Goal: Task Accomplishment & Management: Manage account settings

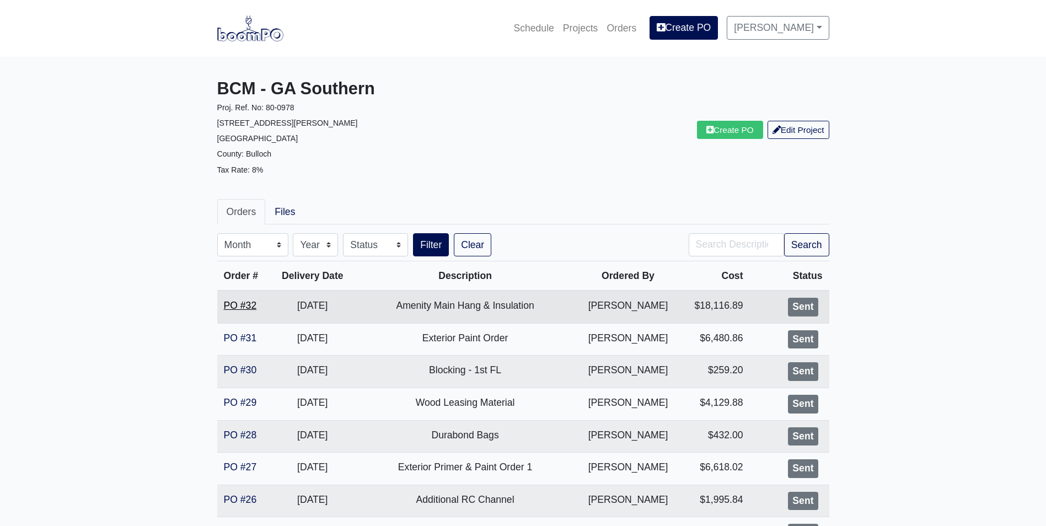
click at [231, 306] on link "PO #32" at bounding box center [240, 305] width 33 height 11
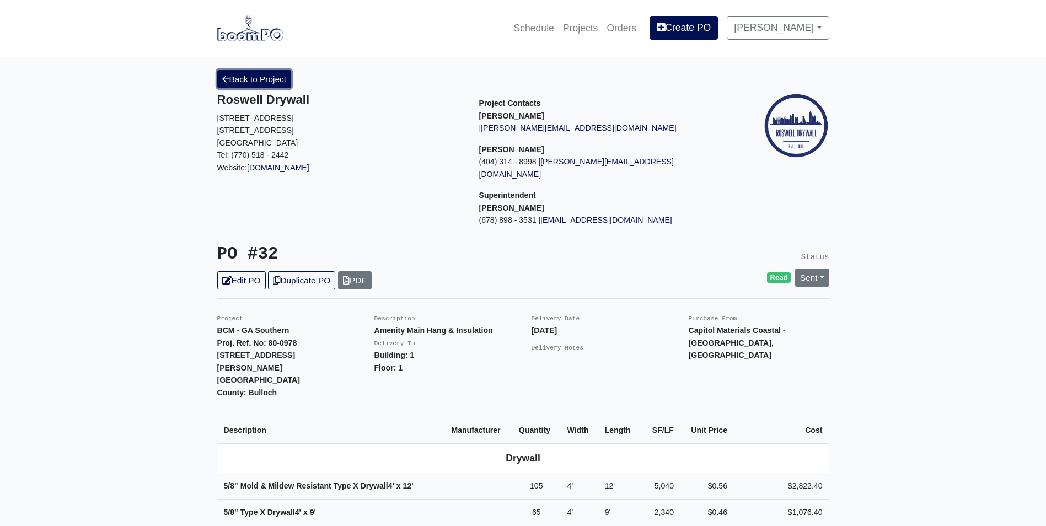
click at [251, 85] on link "Back to Project" at bounding box center [254, 79] width 74 height 18
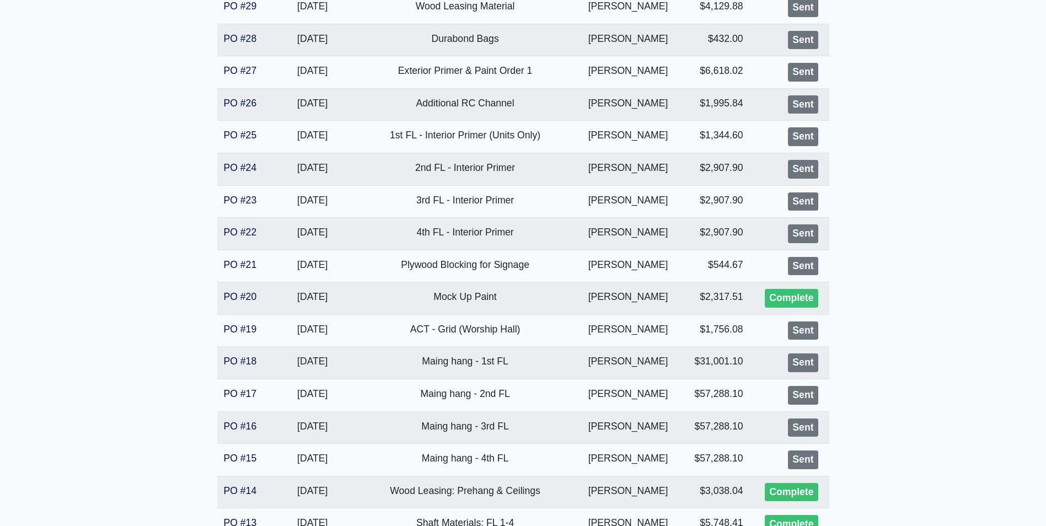
scroll to position [386, 0]
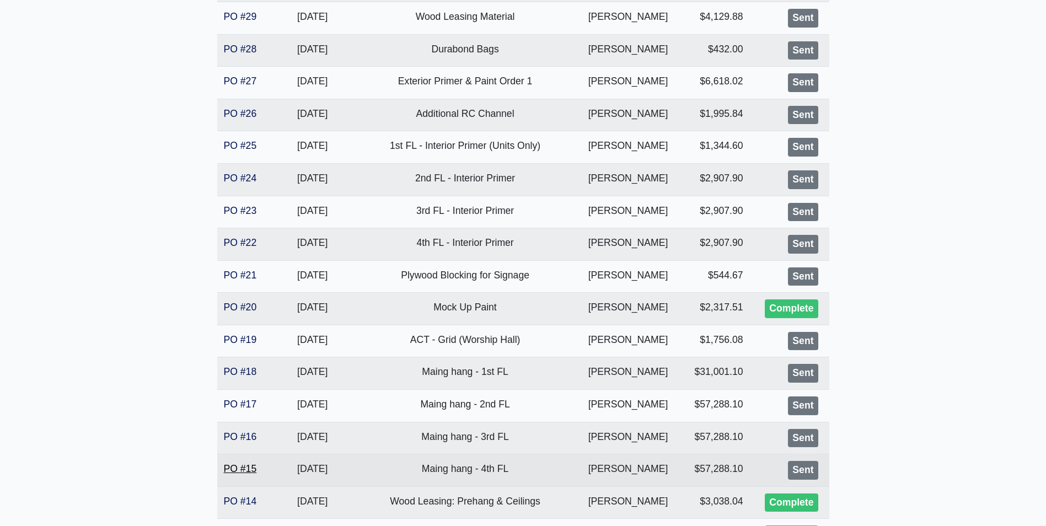
click at [237, 471] on link "PO #15" at bounding box center [240, 468] width 33 height 11
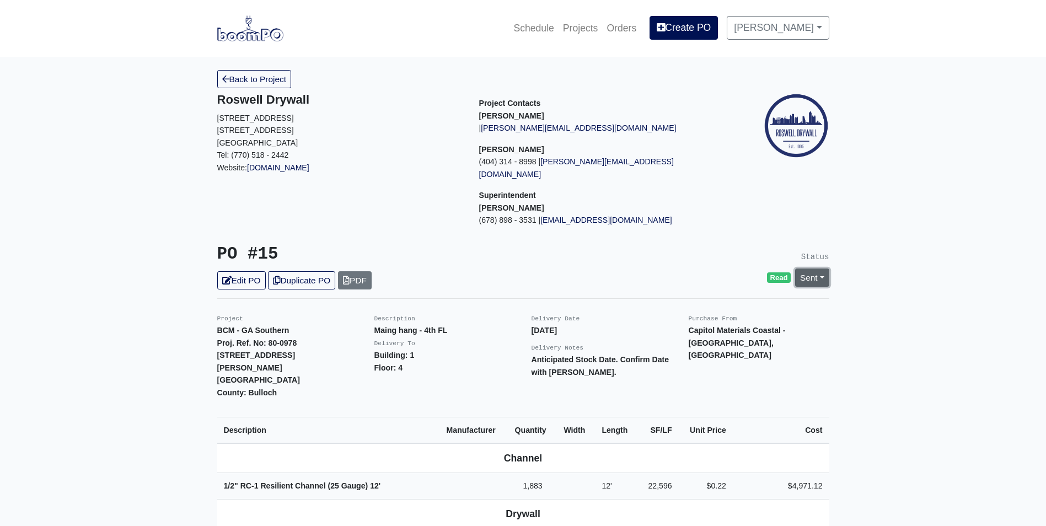
click at [815, 269] on link "Sent" at bounding box center [812, 278] width 34 height 18
click at [787, 329] on link "Complete" at bounding box center [749, 337] width 164 height 17
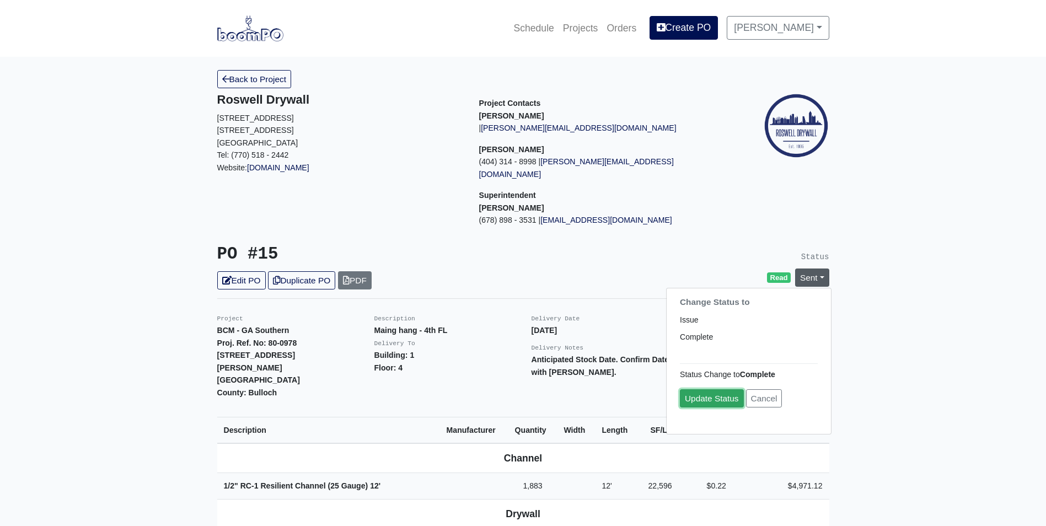
click at [714, 389] on link "Update Status" at bounding box center [712, 398] width 64 height 18
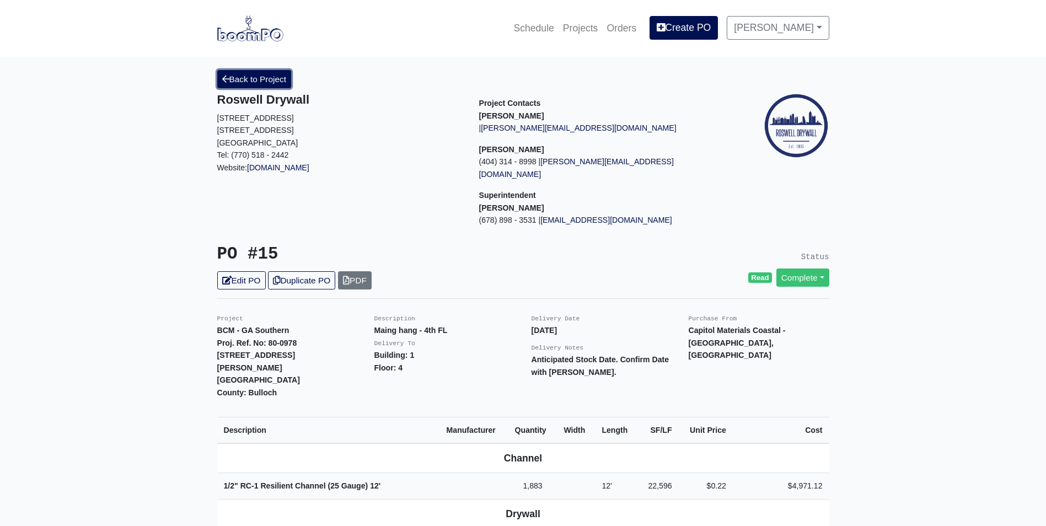
click at [267, 84] on link "Back to Project" at bounding box center [254, 79] width 74 height 18
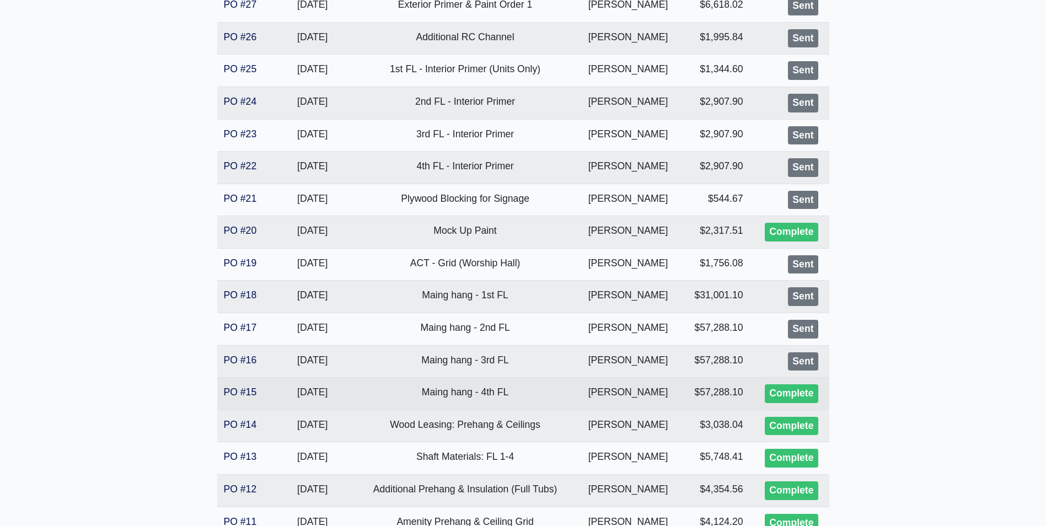
scroll to position [496, 0]
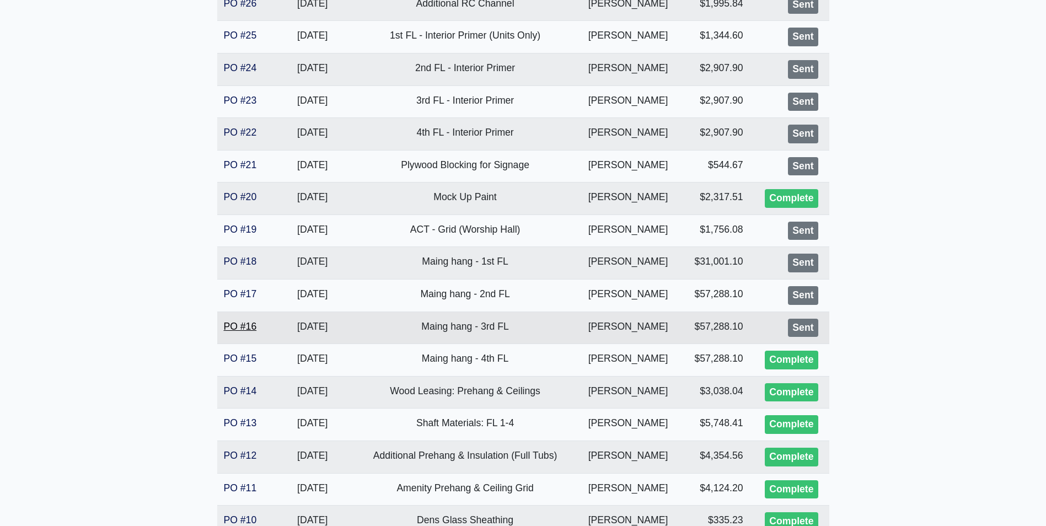
click at [247, 329] on link "PO #16" at bounding box center [240, 326] width 33 height 11
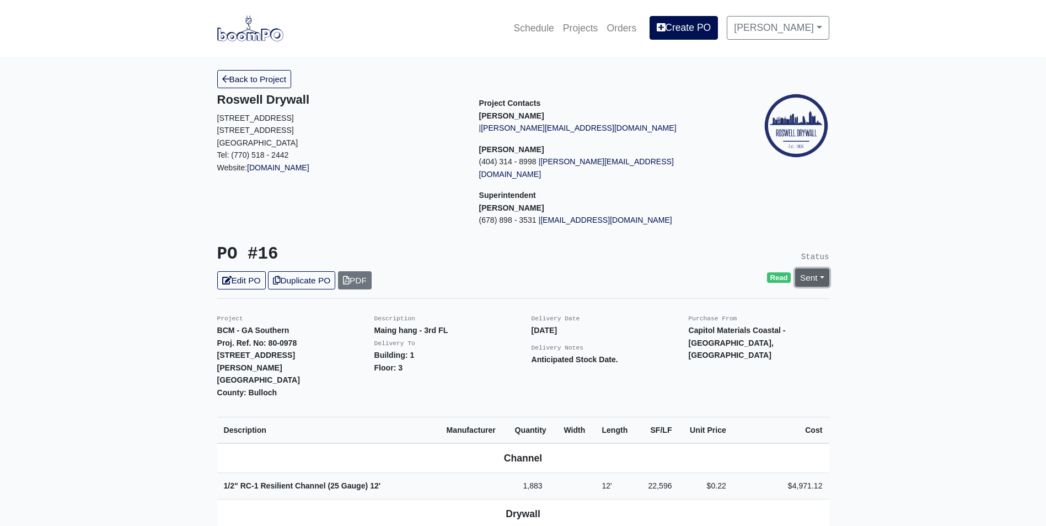
click at [800, 269] on link "Sent" at bounding box center [812, 278] width 34 height 18
click at [737, 329] on link "Complete" at bounding box center [749, 337] width 164 height 17
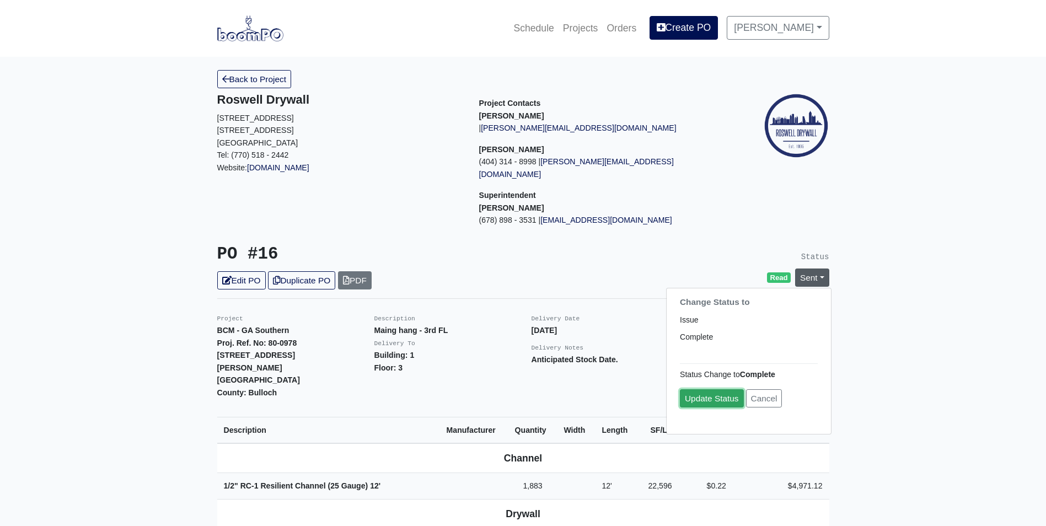
click at [698, 389] on link "Update Status" at bounding box center [712, 398] width 64 height 18
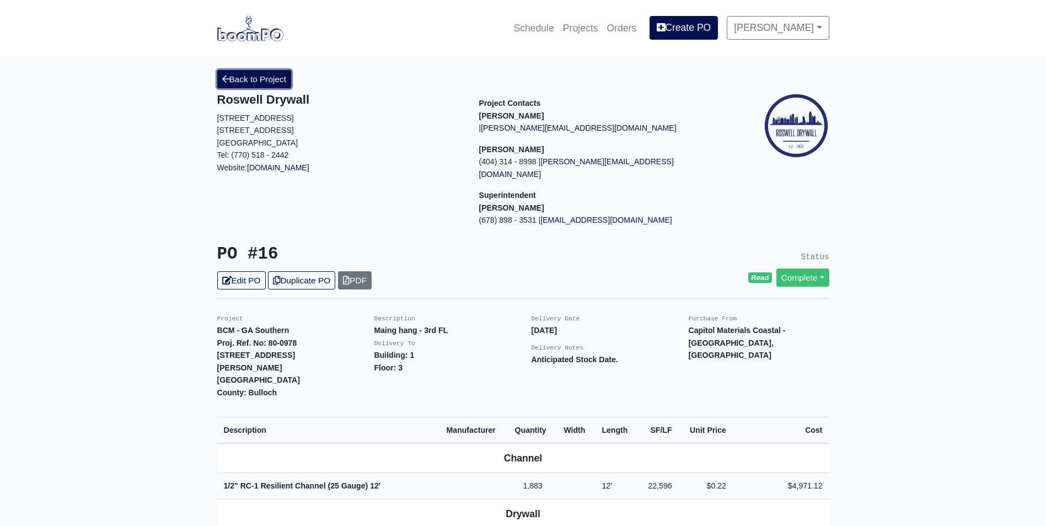
click at [270, 83] on link "Back to Project" at bounding box center [254, 79] width 74 height 18
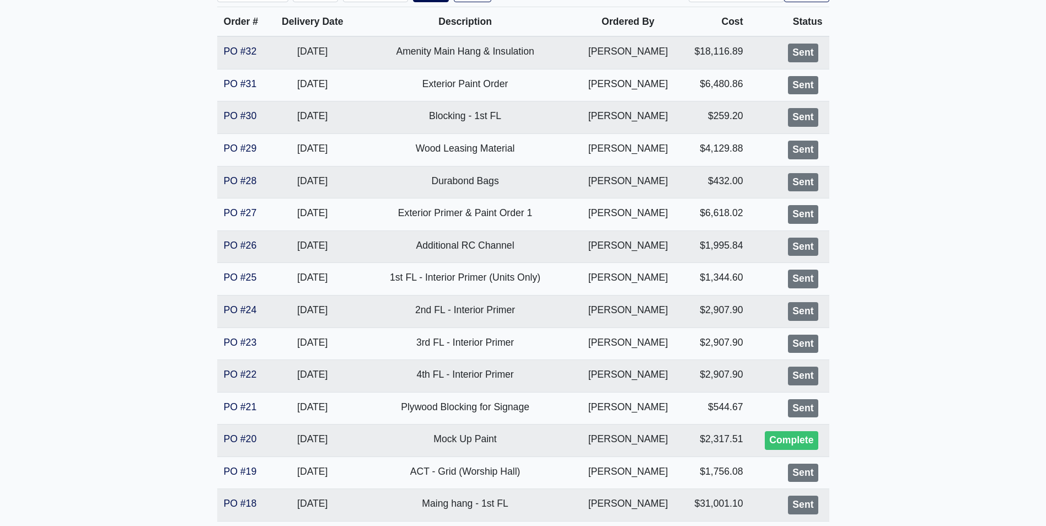
scroll to position [331, 0]
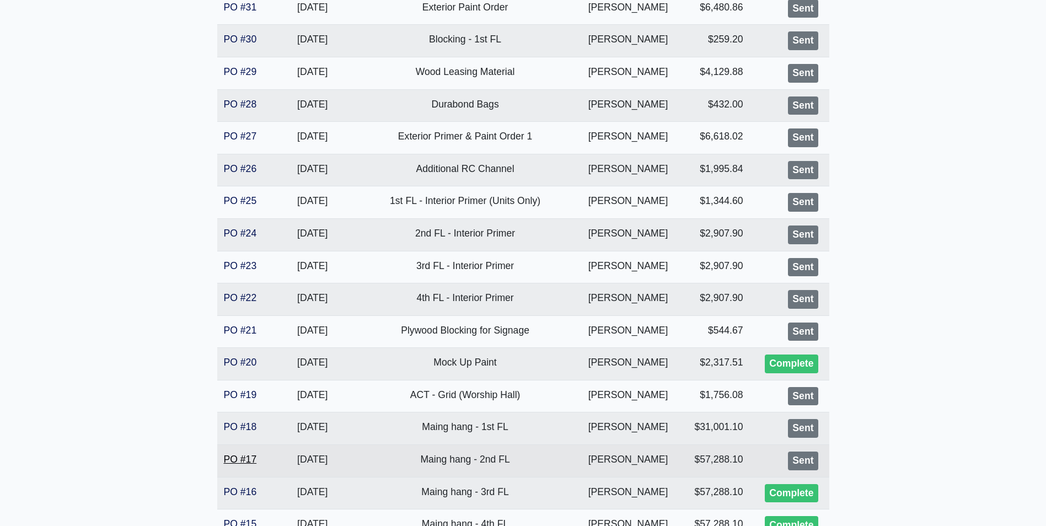
click at [224, 463] on link "PO #17" at bounding box center [240, 459] width 33 height 11
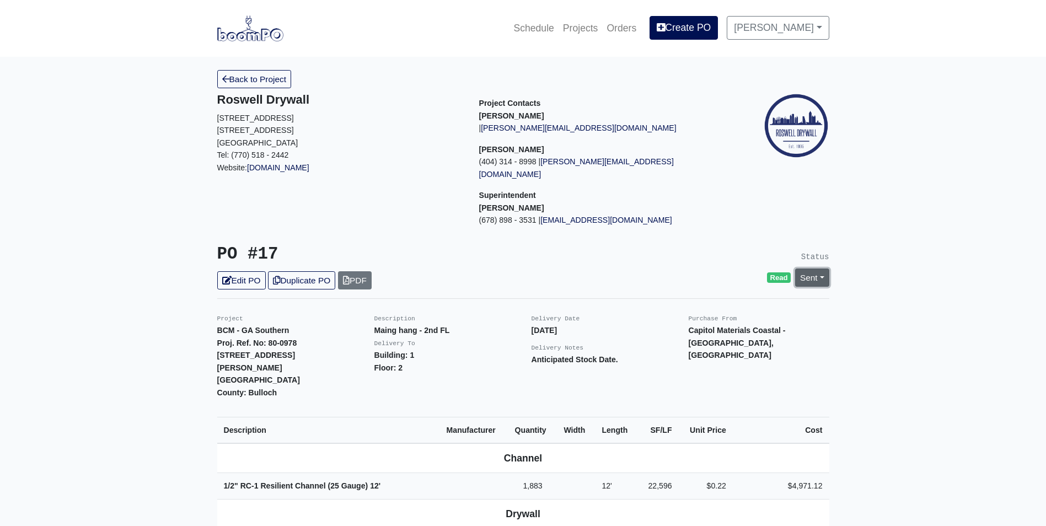
click at [801, 269] on link "Sent" at bounding box center [812, 278] width 34 height 18
click at [743, 329] on link "Complete" at bounding box center [749, 337] width 164 height 17
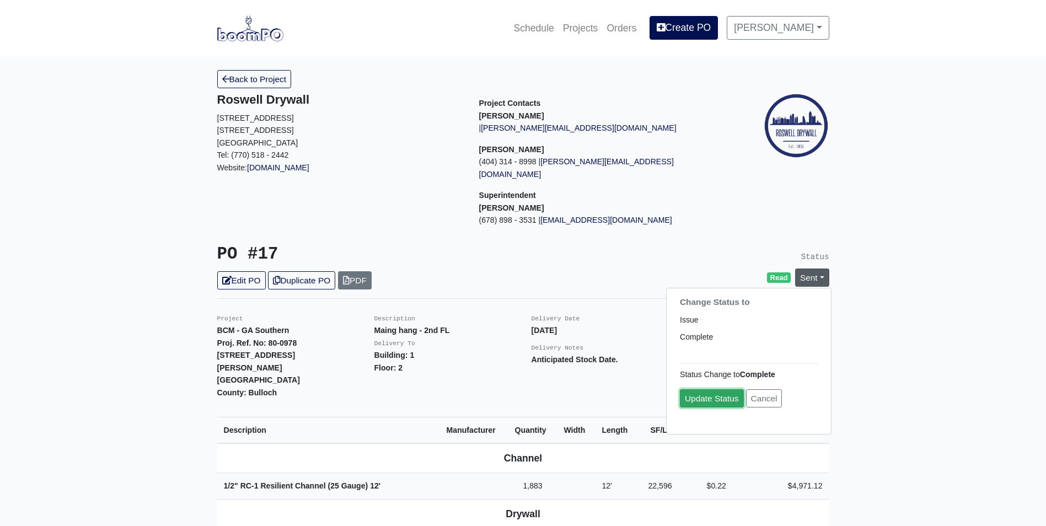
click at [703, 389] on link "Update Status" at bounding box center [712, 398] width 64 height 18
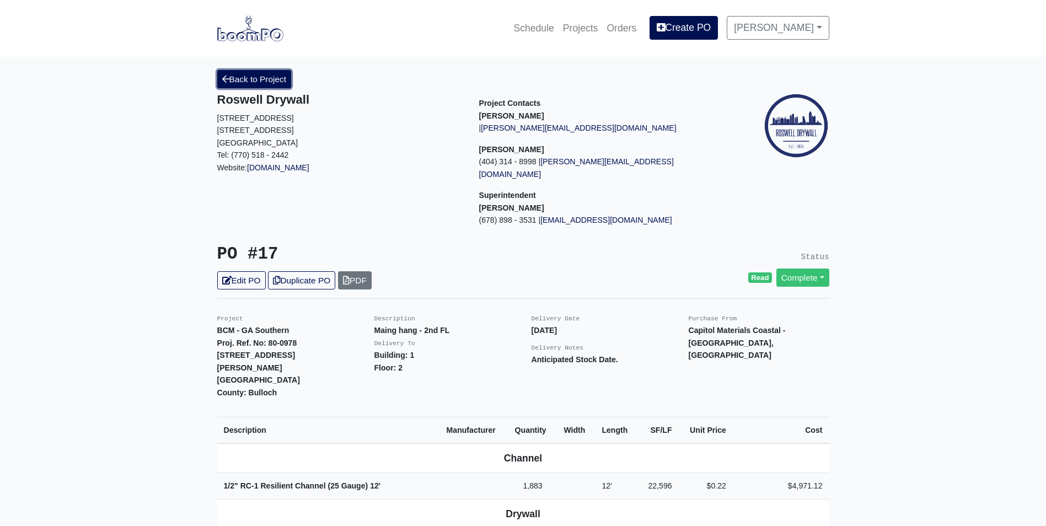
click at [261, 85] on link "Back to Project" at bounding box center [254, 79] width 74 height 18
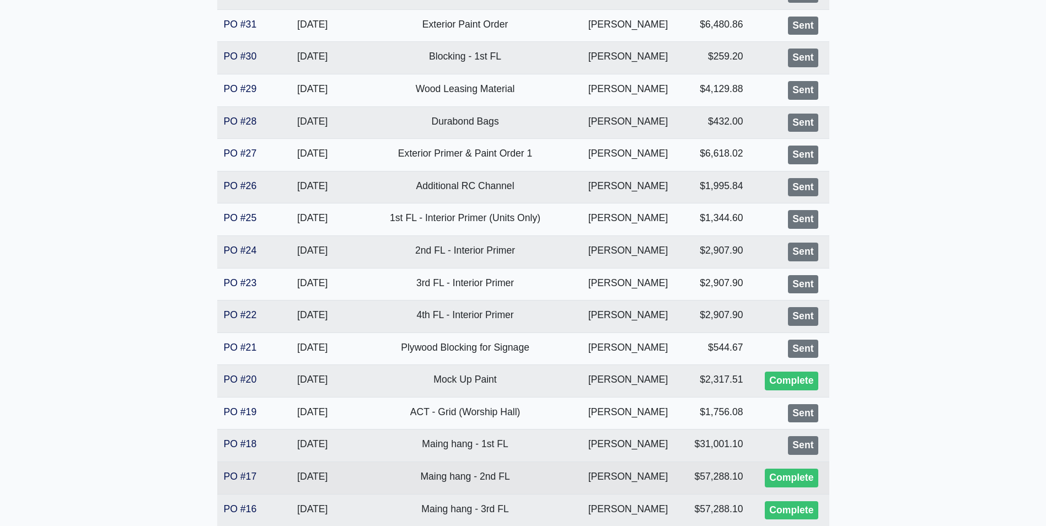
scroll to position [331, 0]
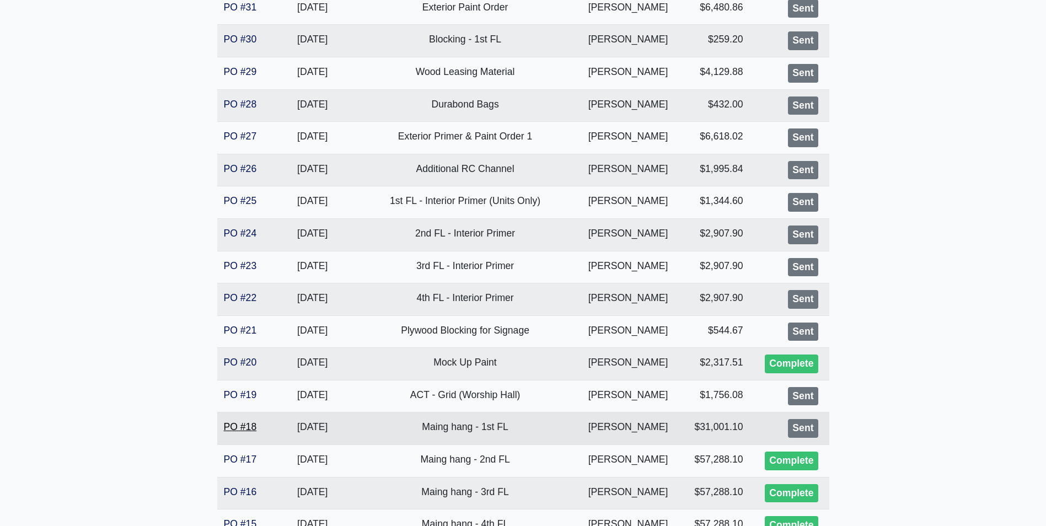
click at [250, 425] on link "PO #18" at bounding box center [240, 426] width 33 height 11
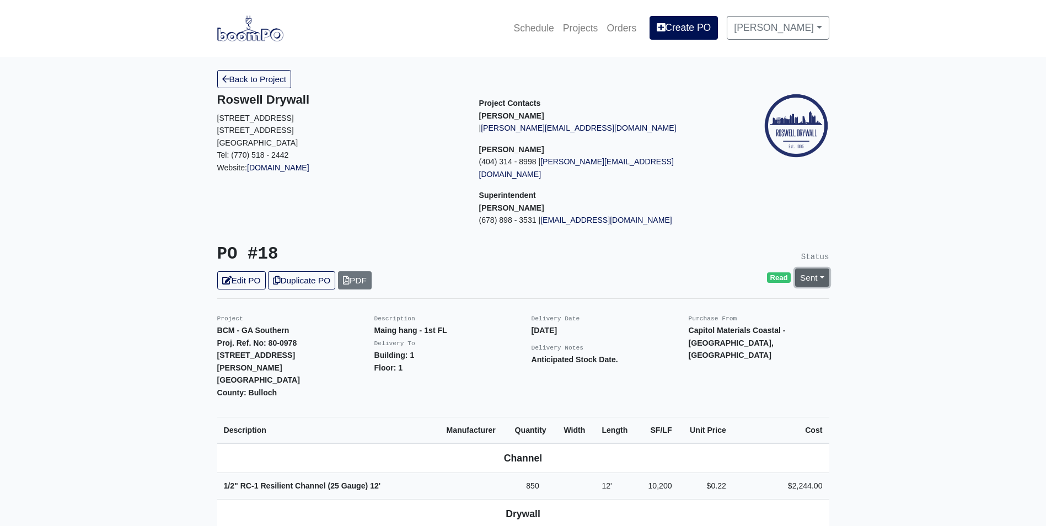
click at [814, 269] on link "Sent" at bounding box center [812, 278] width 34 height 18
click at [750, 329] on link "Complete" at bounding box center [749, 337] width 164 height 17
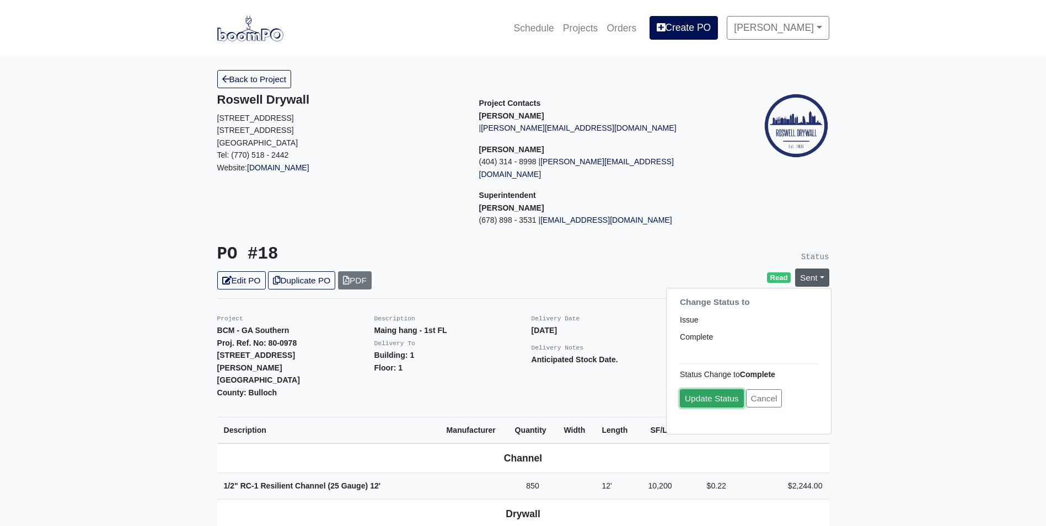
click at [711, 389] on link "Update Status" at bounding box center [712, 398] width 64 height 18
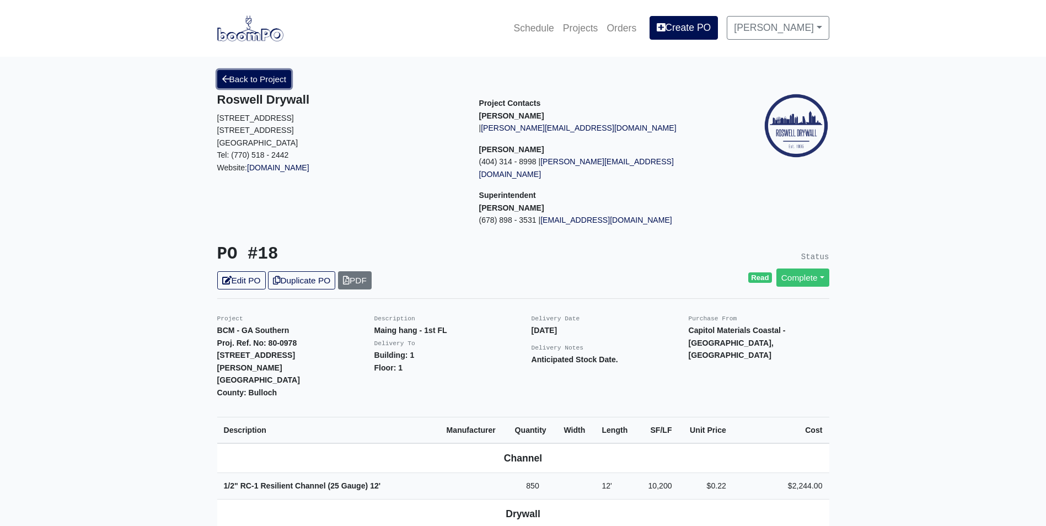
click at [267, 87] on link "Back to Project" at bounding box center [254, 79] width 74 height 18
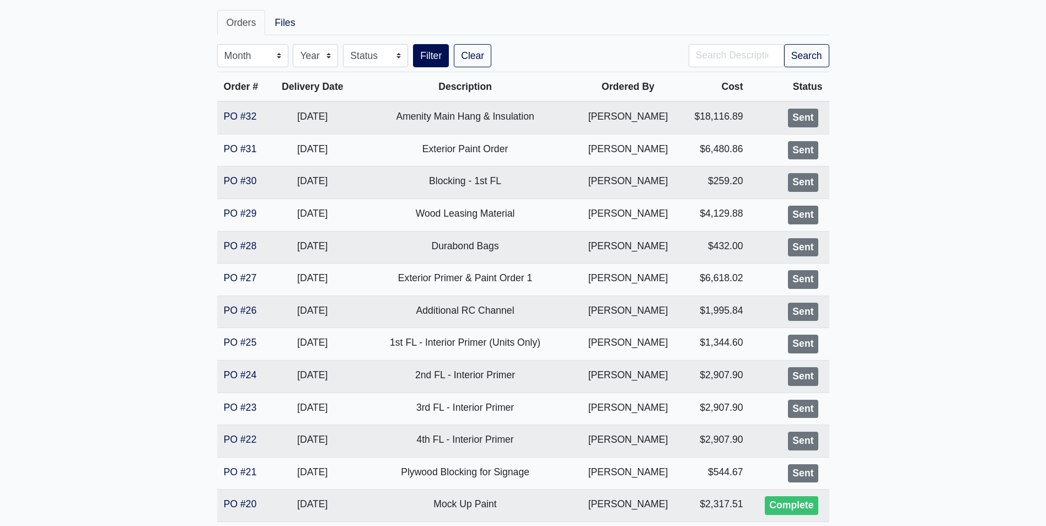
scroll to position [276, 0]
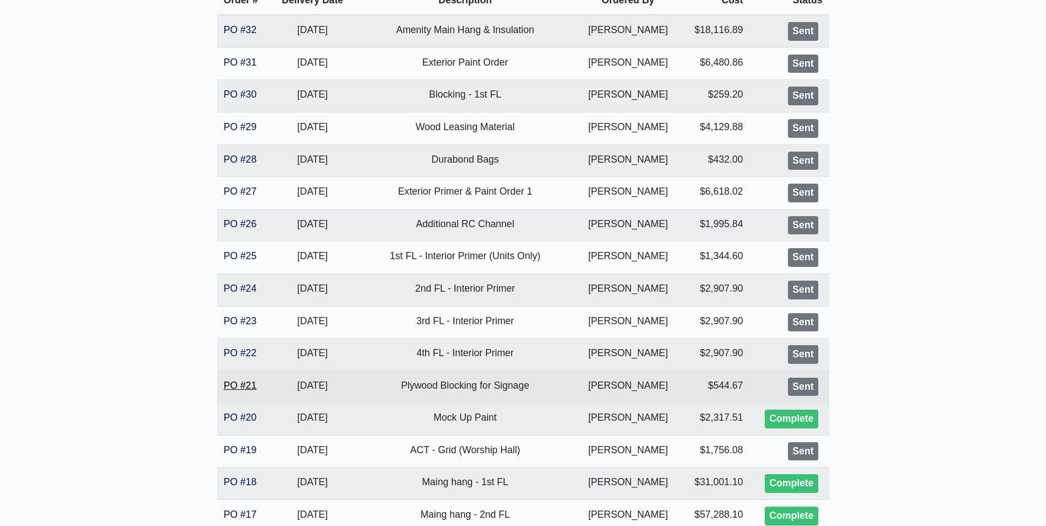
click at [227, 382] on link "PO #21" at bounding box center [240, 385] width 33 height 11
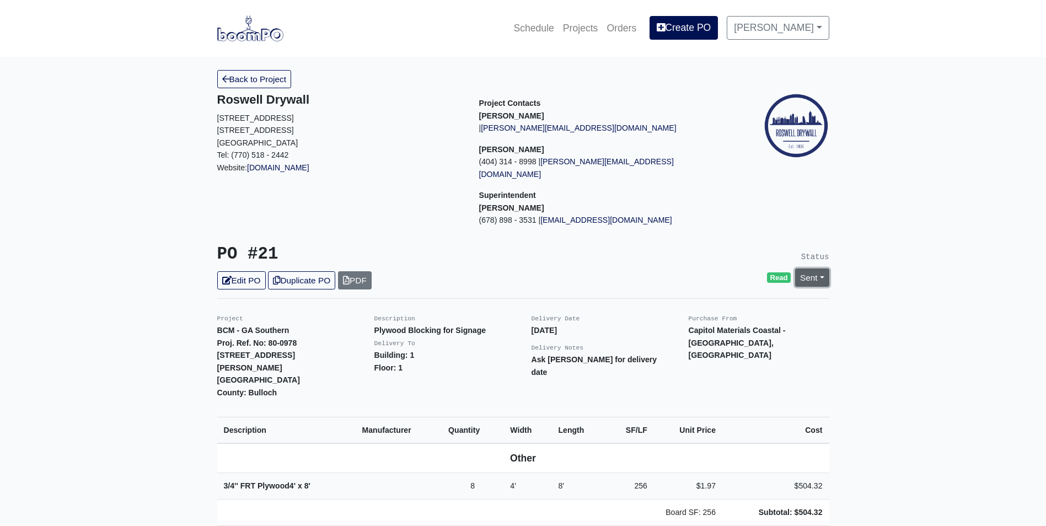
click at [821, 269] on link "Sent" at bounding box center [812, 278] width 34 height 18
click at [749, 329] on link "Complete" at bounding box center [749, 337] width 164 height 17
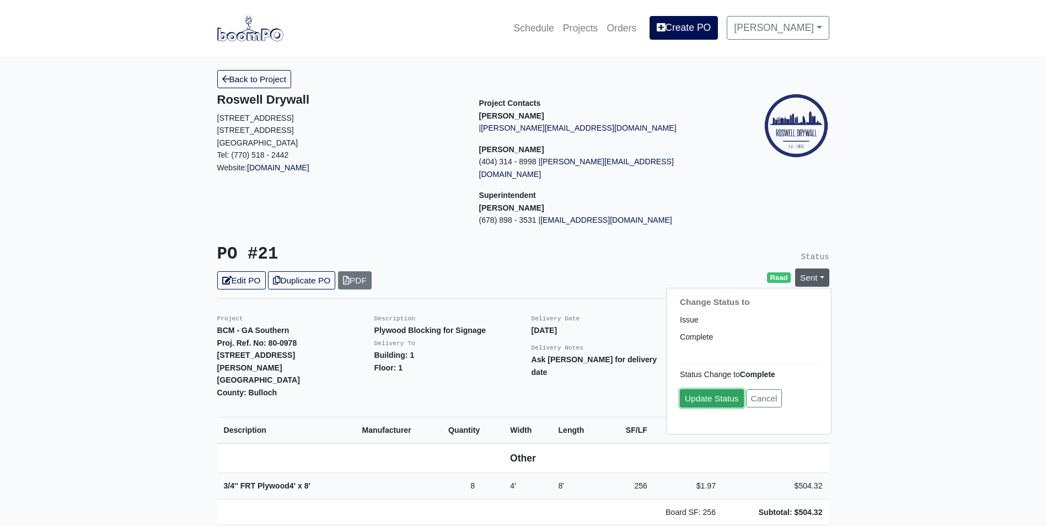
click at [712, 389] on link "Update Status" at bounding box center [712, 398] width 64 height 18
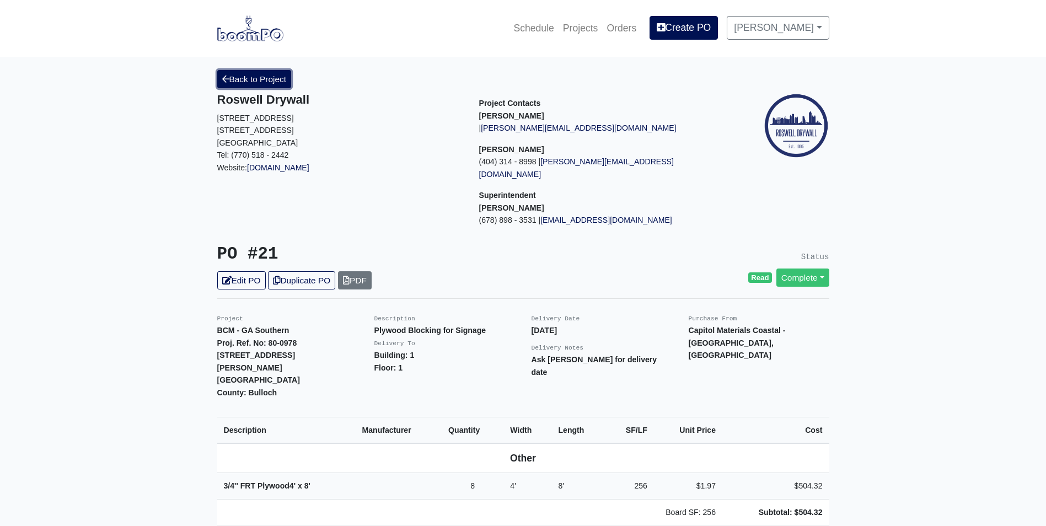
click at [270, 88] on link "Back to Project" at bounding box center [254, 79] width 74 height 18
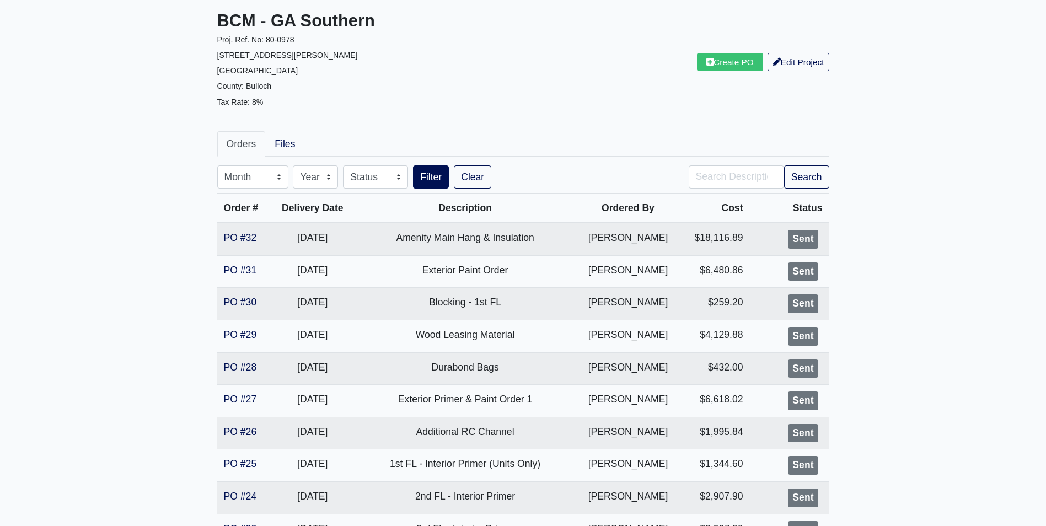
scroll to position [276, 0]
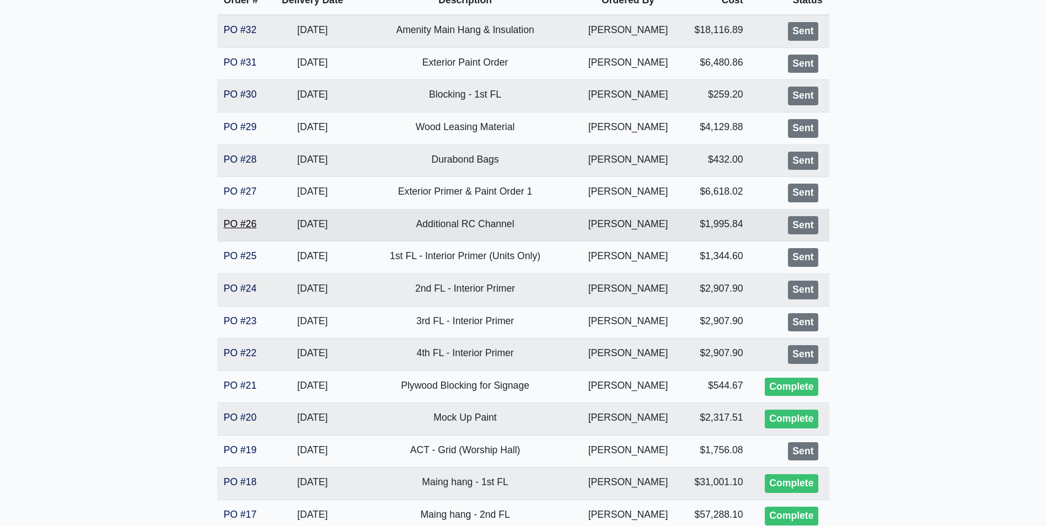
click at [254, 223] on link "PO #26" at bounding box center [240, 223] width 33 height 11
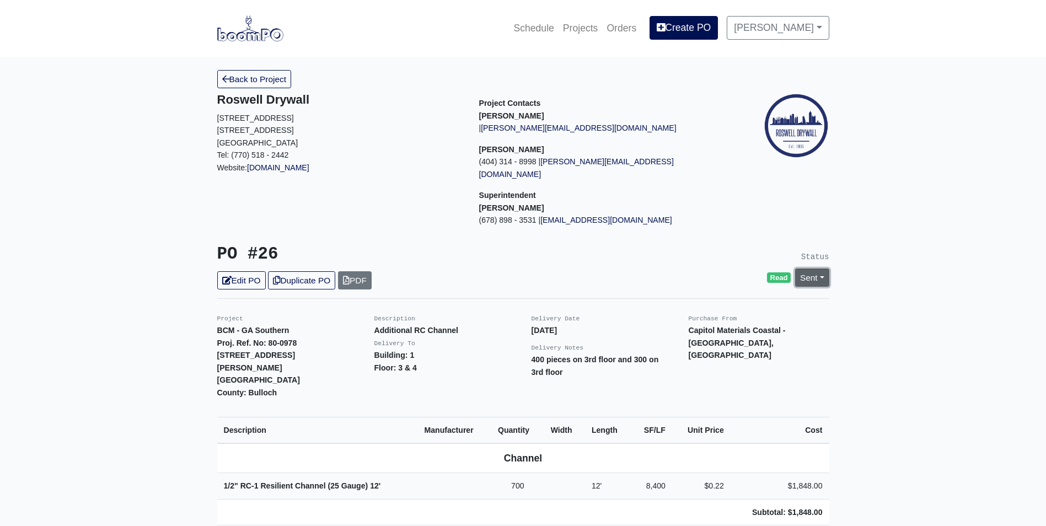
click at [804, 269] on link "Sent" at bounding box center [812, 278] width 34 height 18
click at [755, 329] on link "Complete" at bounding box center [749, 337] width 164 height 17
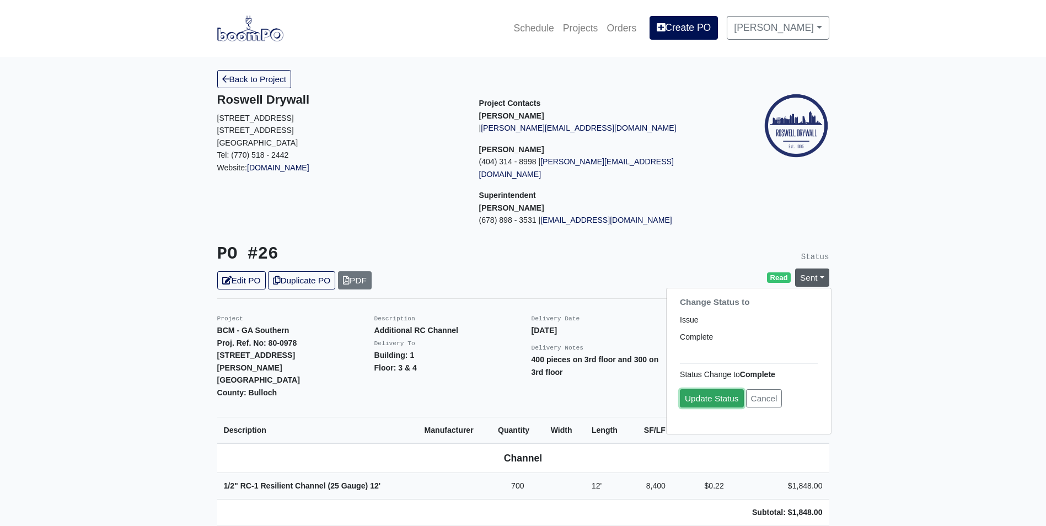
click at [717, 389] on link "Update Status" at bounding box center [712, 398] width 64 height 18
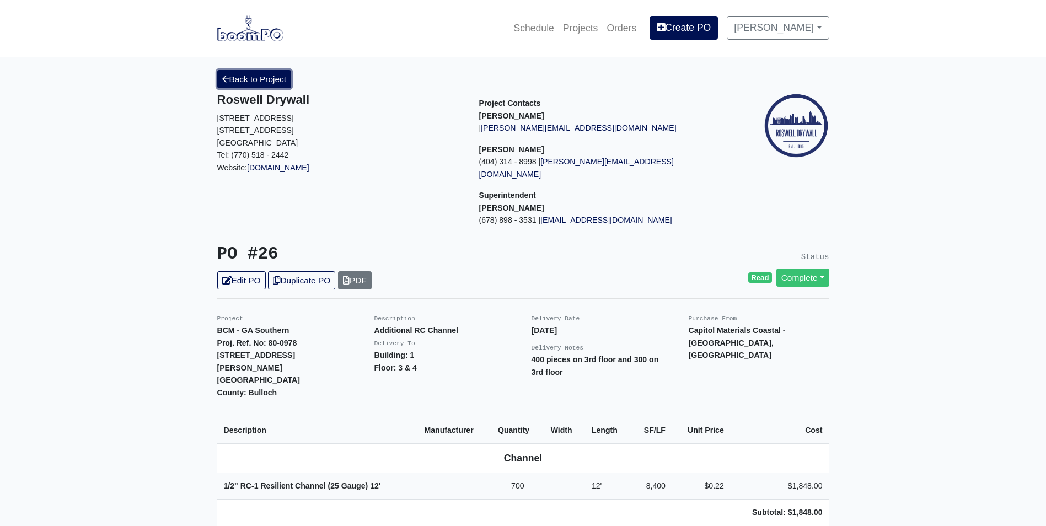
click at [249, 82] on link "Back to Project" at bounding box center [254, 79] width 74 height 18
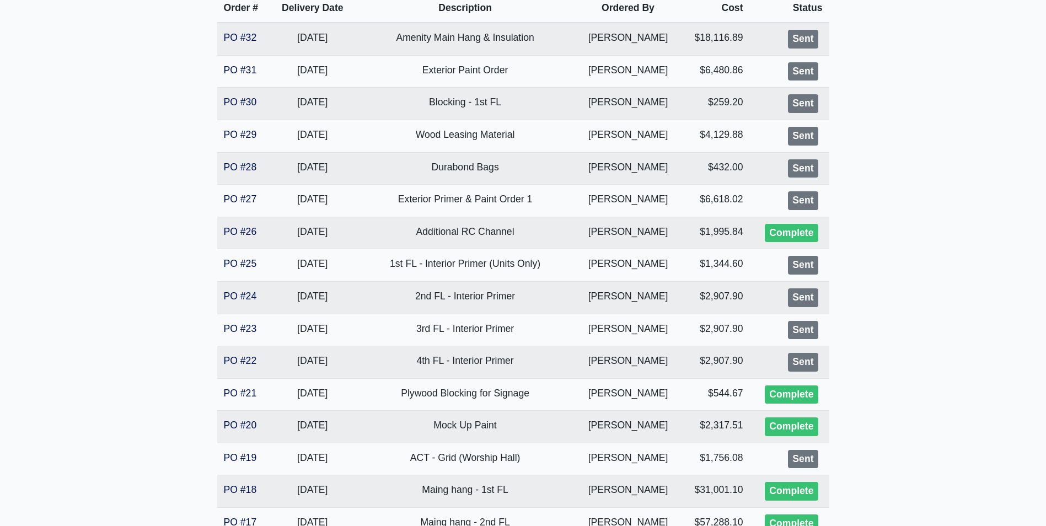
scroll to position [276, 0]
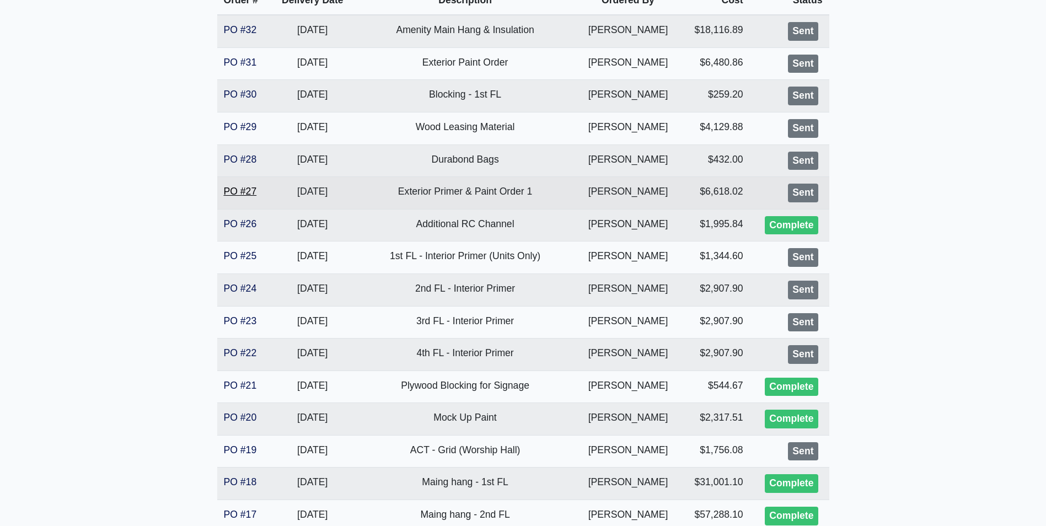
click at [251, 190] on link "PO #27" at bounding box center [240, 191] width 33 height 11
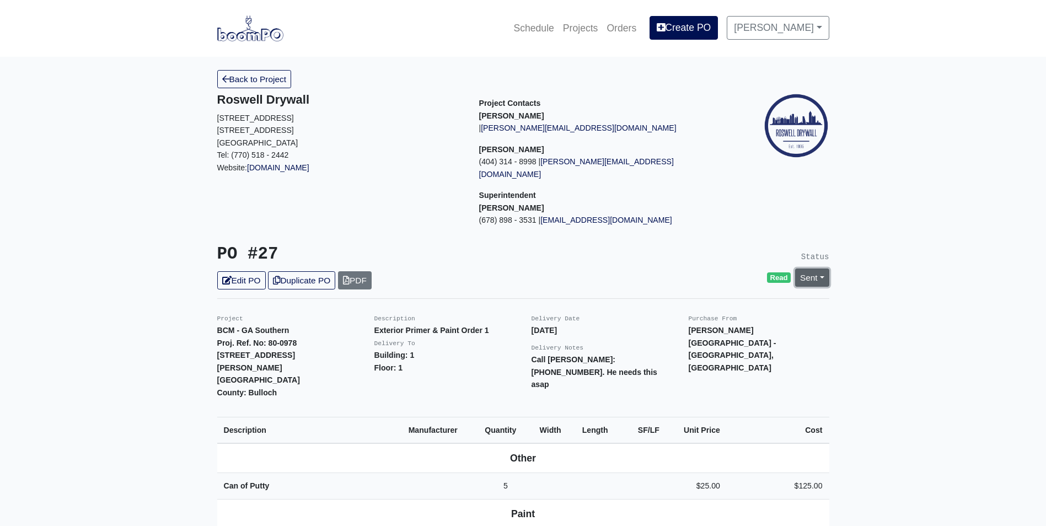
click at [817, 269] on link "Sent" at bounding box center [812, 278] width 34 height 18
click at [760, 329] on link "Complete" at bounding box center [749, 337] width 164 height 17
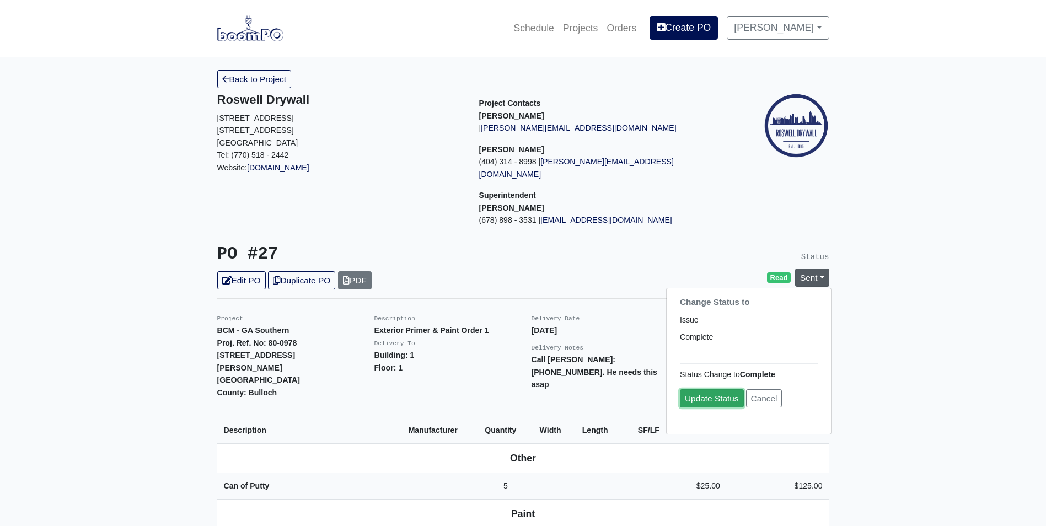
click at [712, 389] on link "Update Status" at bounding box center [712, 398] width 64 height 18
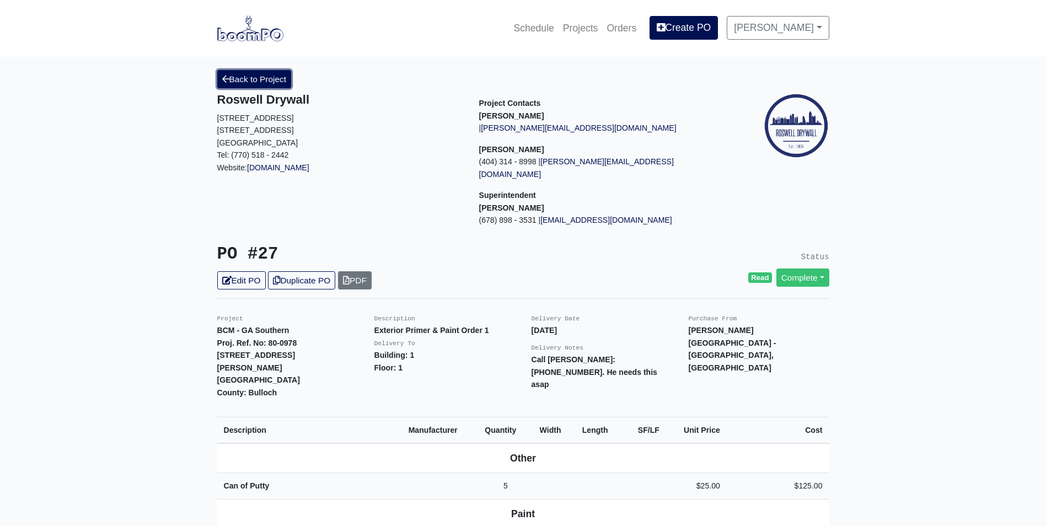
click at [286, 85] on link "Back to Project" at bounding box center [254, 79] width 74 height 18
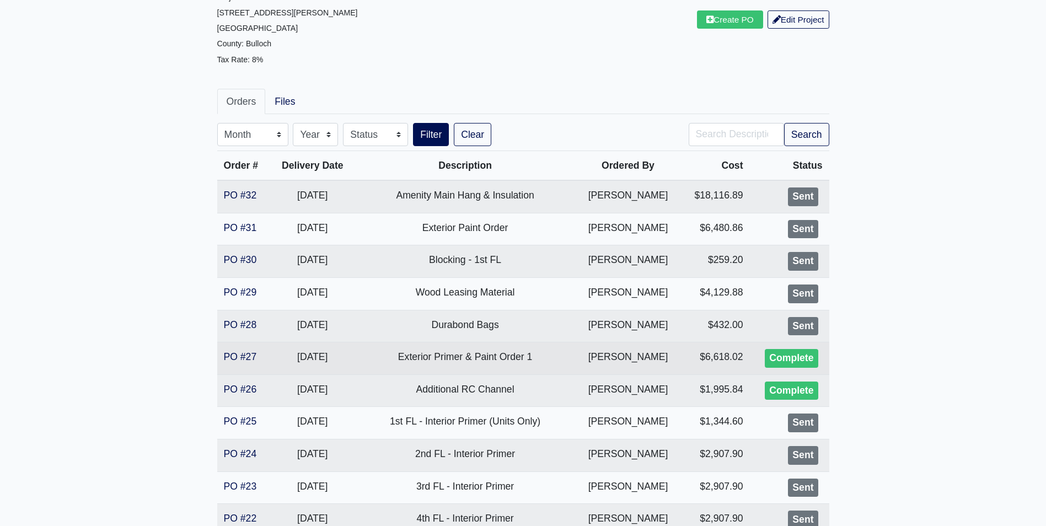
scroll to position [165, 0]
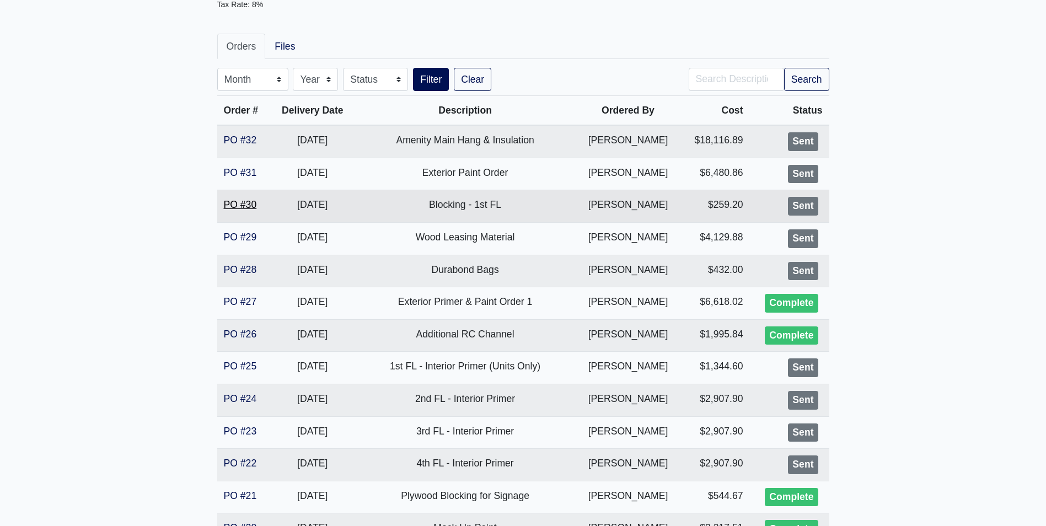
click at [237, 205] on link "PO #30" at bounding box center [240, 204] width 33 height 11
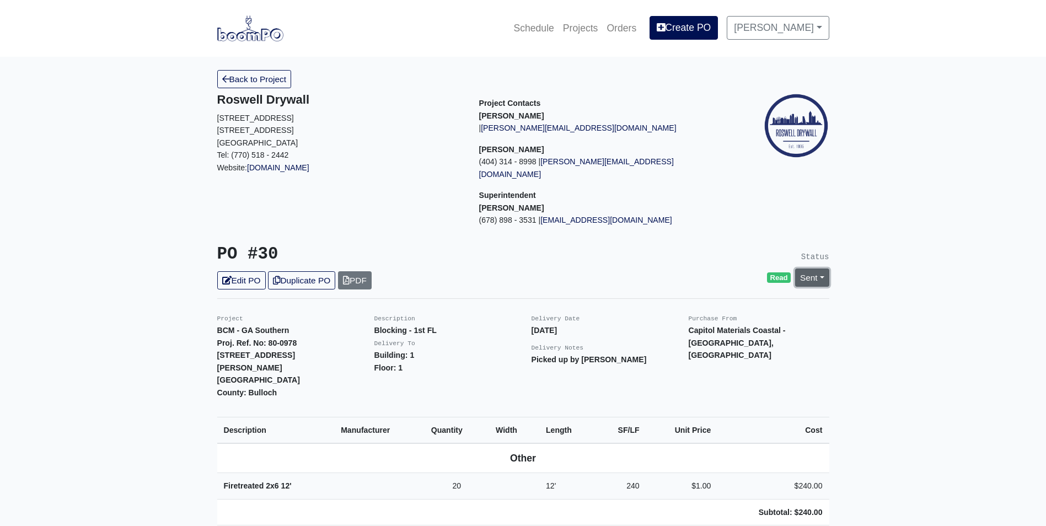
click at [812, 269] on link "Sent" at bounding box center [812, 278] width 34 height 18
click at [752, 330] on link "Complete" at bounding box center [749, 337] width 164 height 17
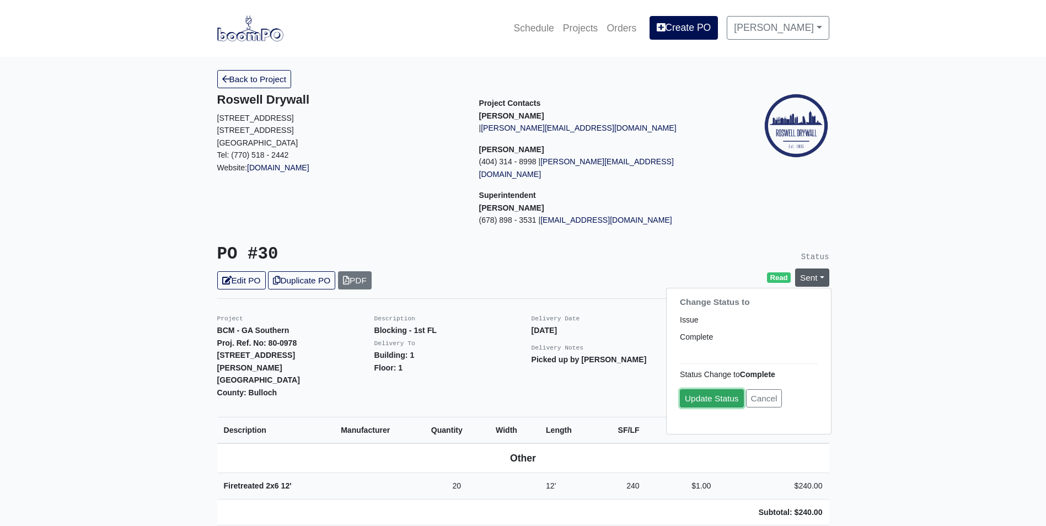
click at [725, 389] on link "Update Status" at bounding box center [712, 398] width 64 height 18
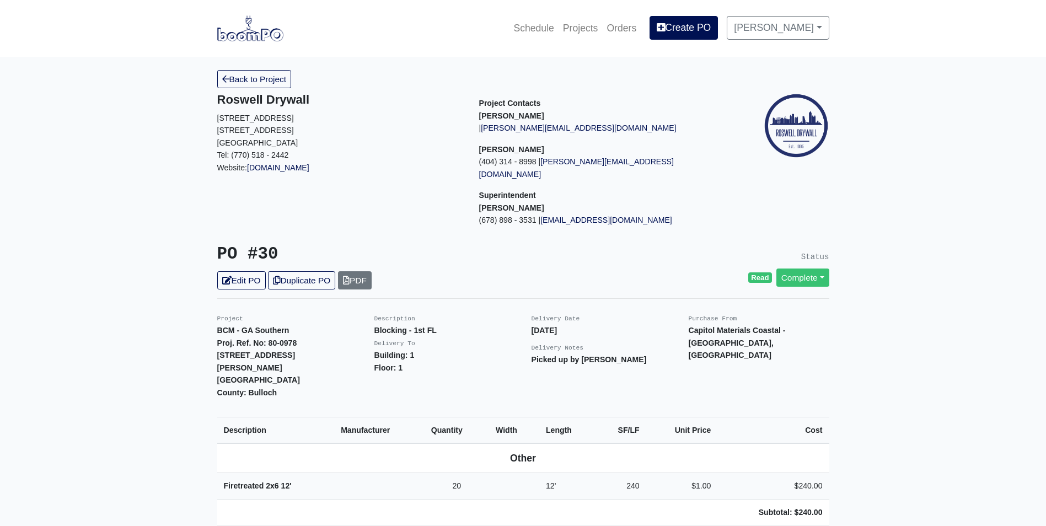
click at [236, 80] on link "Back to Project" at bounding box center [254, 79] width 74 height 18
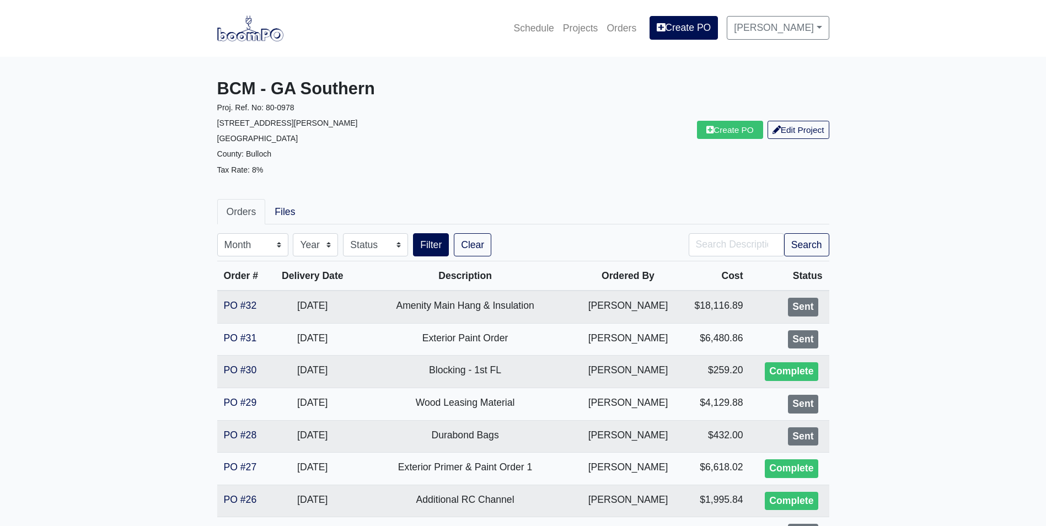
click at [240, 44] on nav "Schedule Projects Orders Create PO Alex Sanchez Settings Profile Log Out" at bounding box center [523, 28] width 1046 height 57
click at [245, 34] on img at bounding box center [250, 27] width 66 height 25
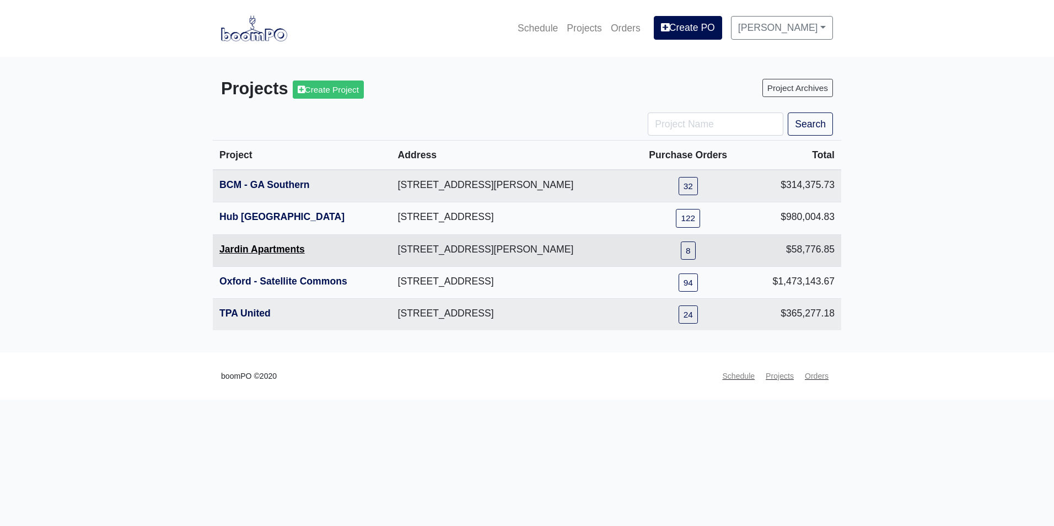
click at [243, 249] on link "Jardin Apartments" at bounding box center [261, 249] width 85 height 11
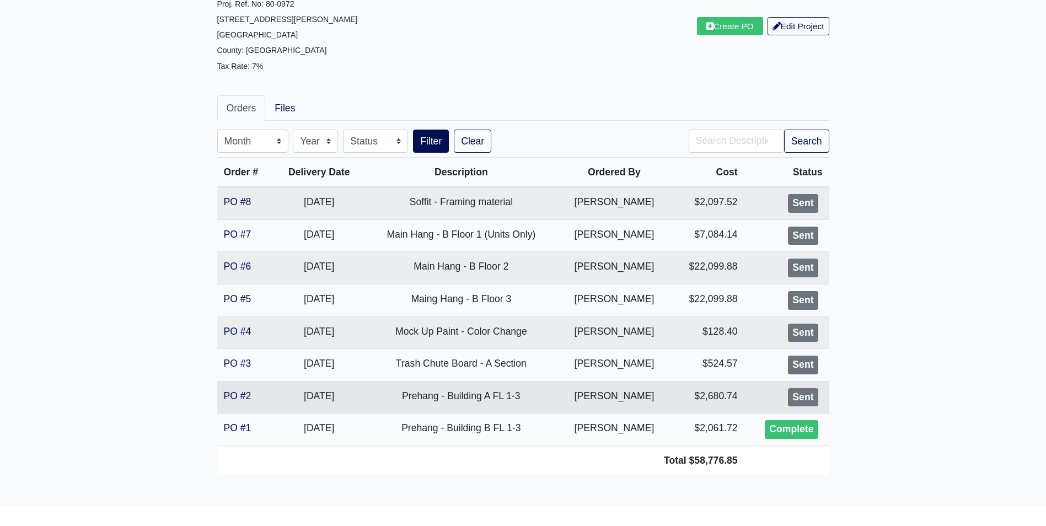
scroll to position [110, 0]
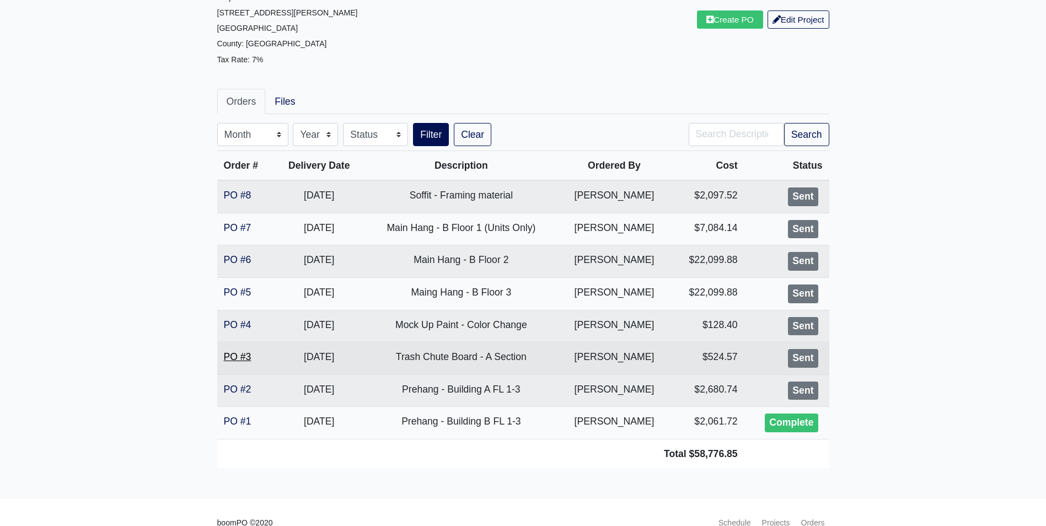
click at [239, 354] on link "PO #3" at bounding box center [238, 356] width 28 height 11
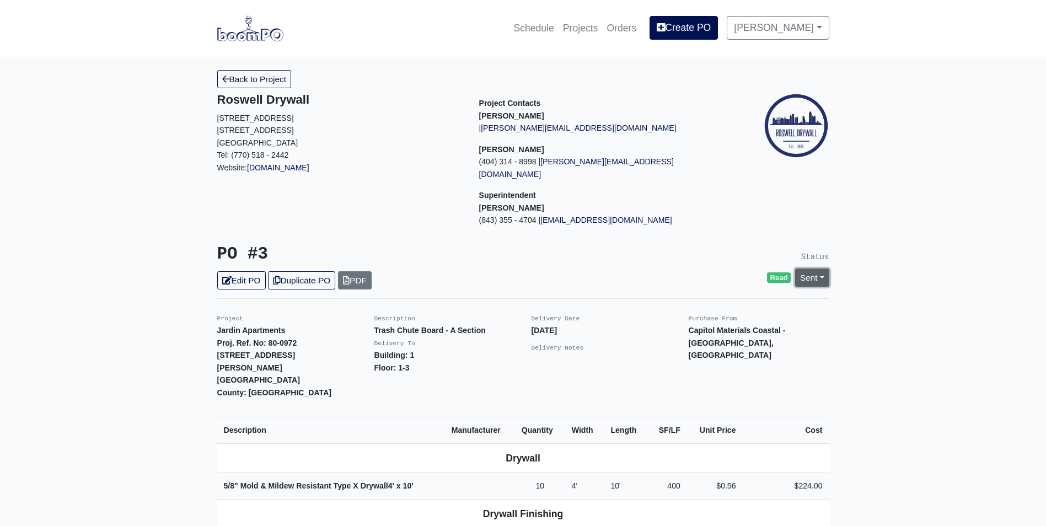
click at [818, 269] on link "Sent" at bounding box center [812, 278] width 34 height 18
click at [729, 329] on link "Complete" at bounding box center [749, 337] width 164 height 17
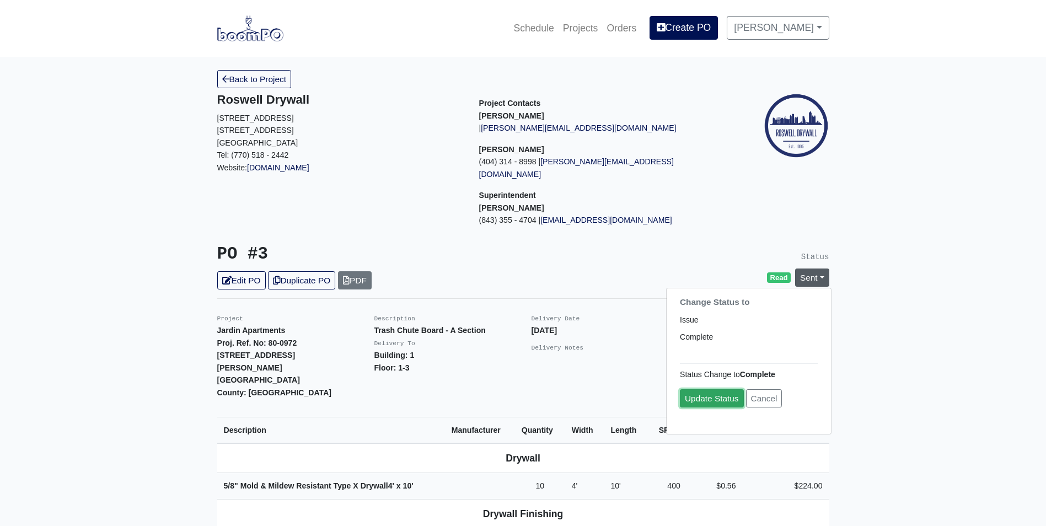
click at [705, 389] on link "Update Status" at bounding box center [712, 398] width 64 height 18
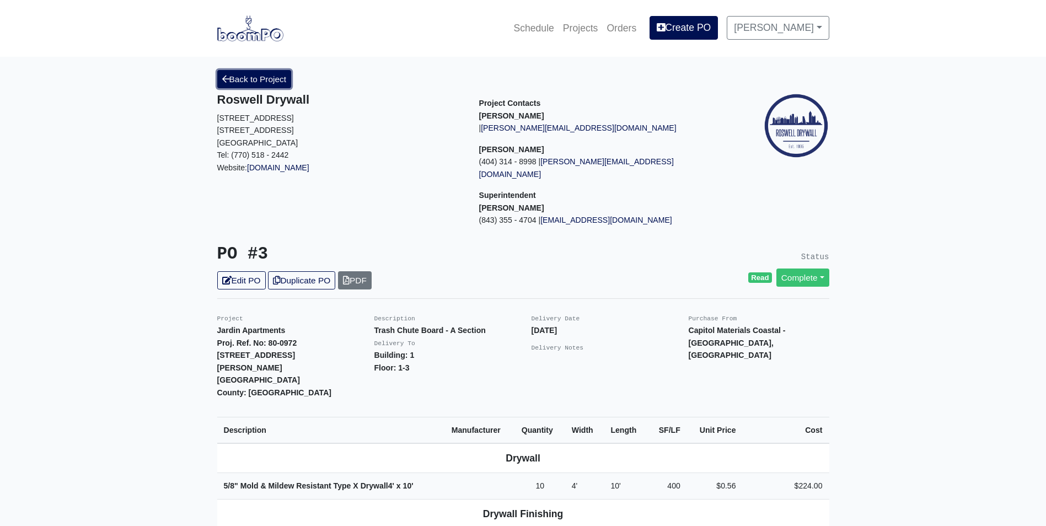
click at [270, 84] on link "Back to Project" at bounding box center [254, 79] width 74 height 18
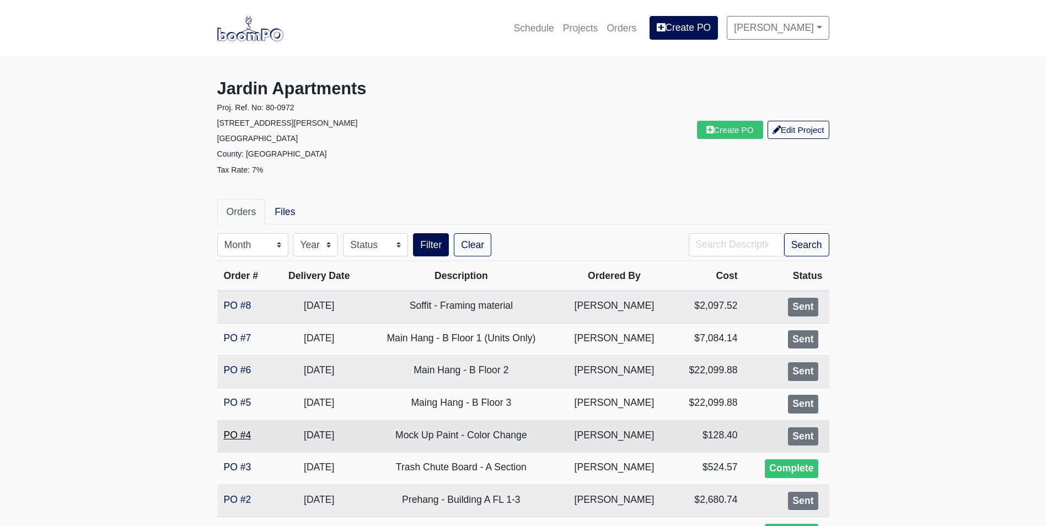
click at [246, 432] on link "PO #4" at bounding box center [238, 435] width 28 height 11
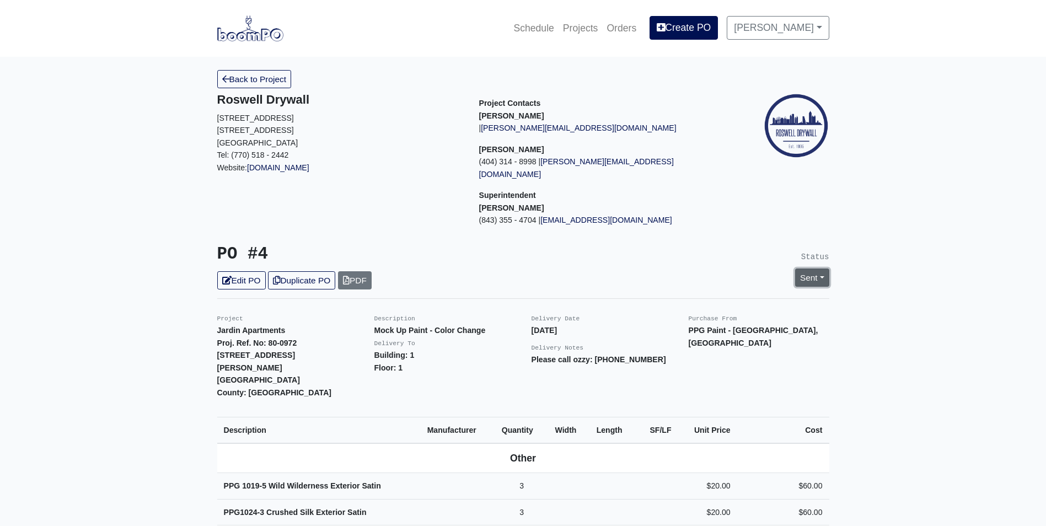
click at [805, 269] on link "Sent" at bounding box center [812, 278] width 34 height 18
click at [753, 329] on link "Complete" at bounding box center [749, 337] width 164 height 17
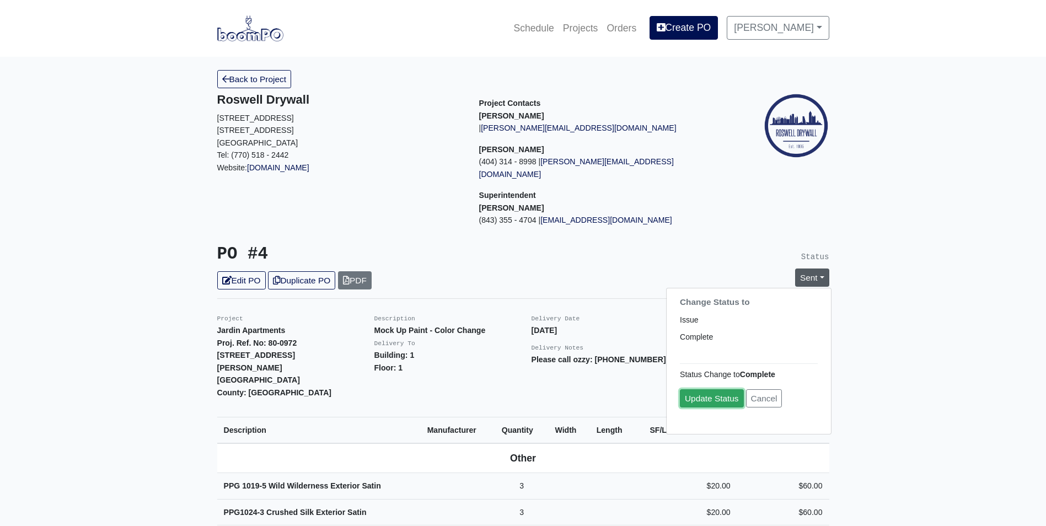
click at [710, 389] on link "Update Status" at bounding box center [712, 398] width 64 height 18
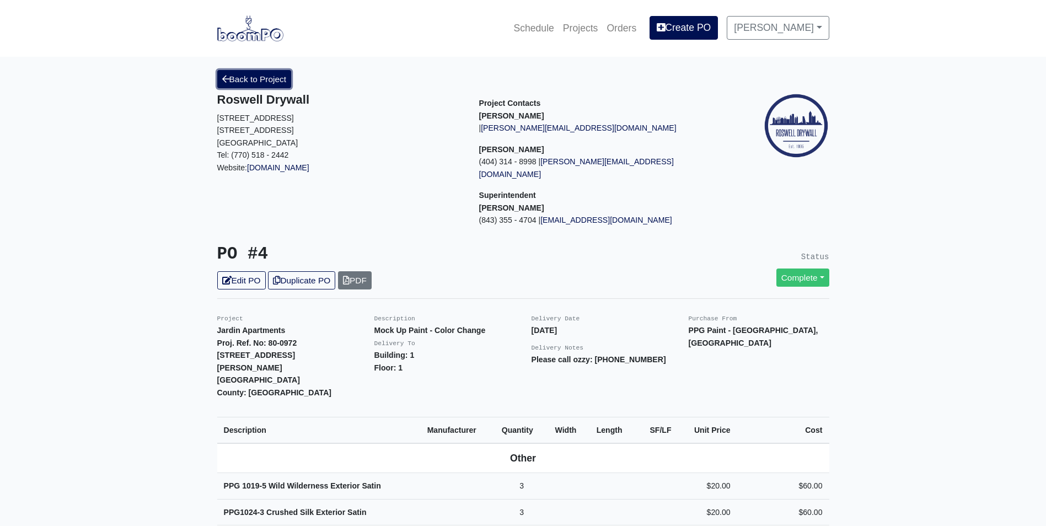
click at [270, 87] on link "Back to Project" at bounding box center [254, 79] width 74 height 18
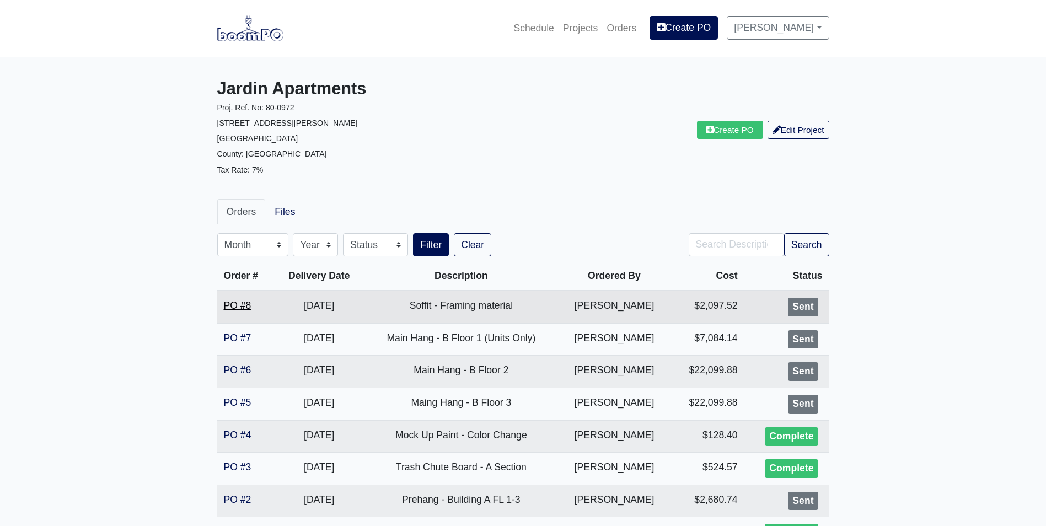
click at [226, 304] on link "PO #8" at bounding box center [238, 305] width 28 height 11
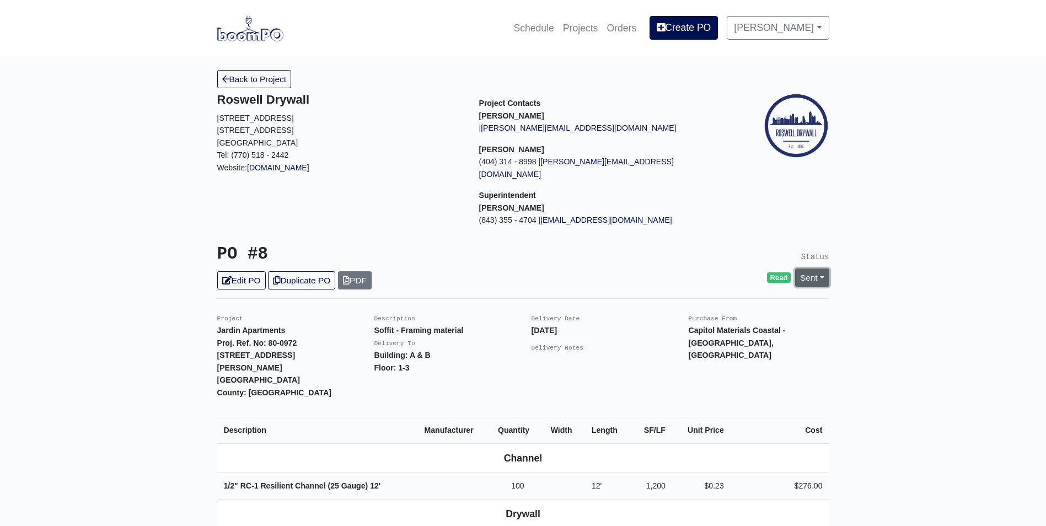
click at [807, 269] on link "Sent" at bounding box center [812, 278] width 34 height 18
click at [733, 329] on link "Complete" at bounding box center [749, 337] width 164 height 17
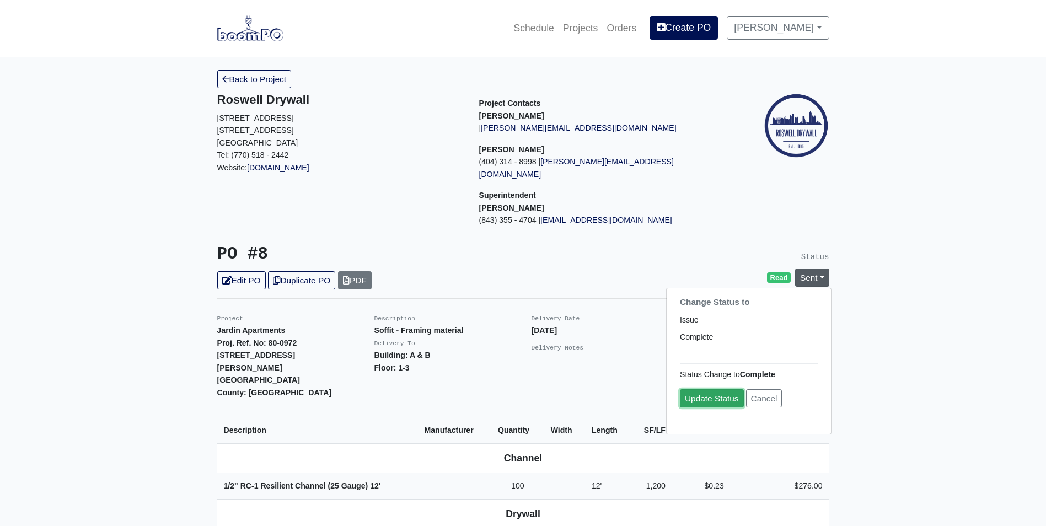
click at [707, 389] on link "Update Status" at bounding box center [712, 398] width 64 height 18
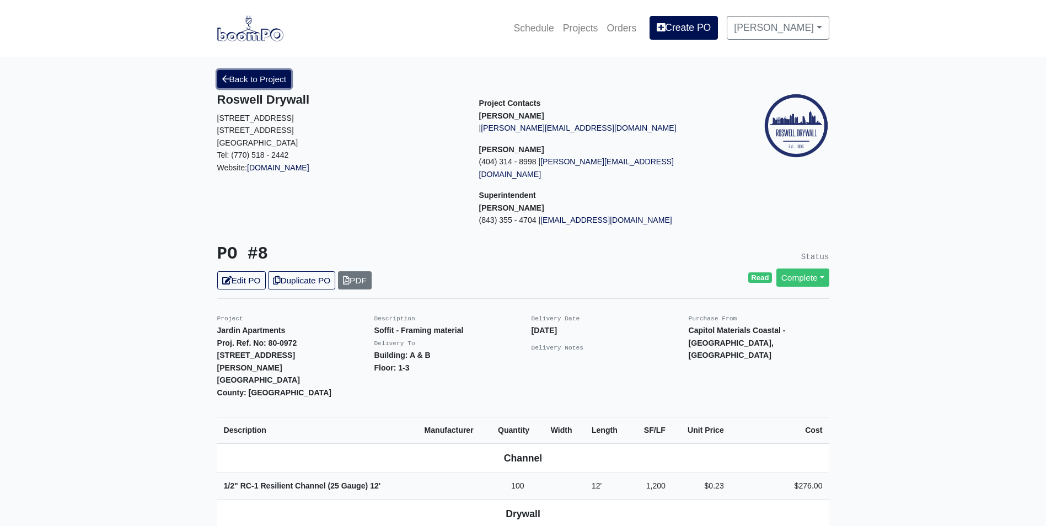
click at [282, 82] on link "Back to Project" at bounding box center [254, 79] width 74 height 18
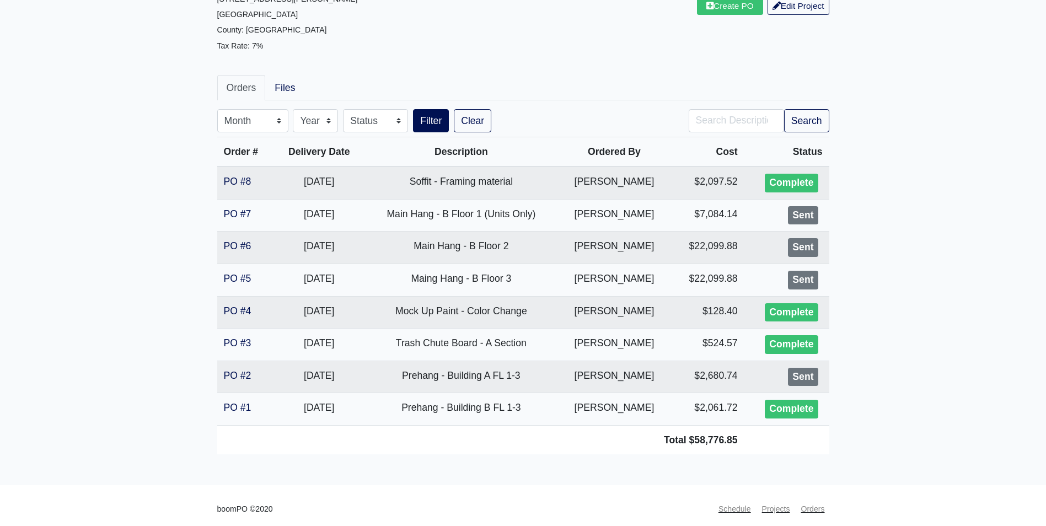
scroll to position [131, 0]
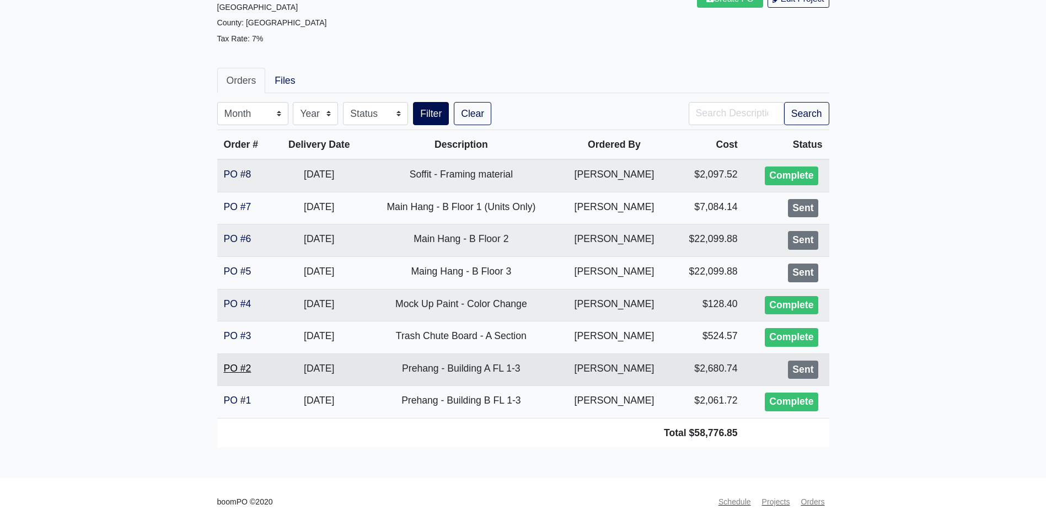
click at [245, 371] on link "PO #2" at bounding box center [238, 368] width 28 height 11
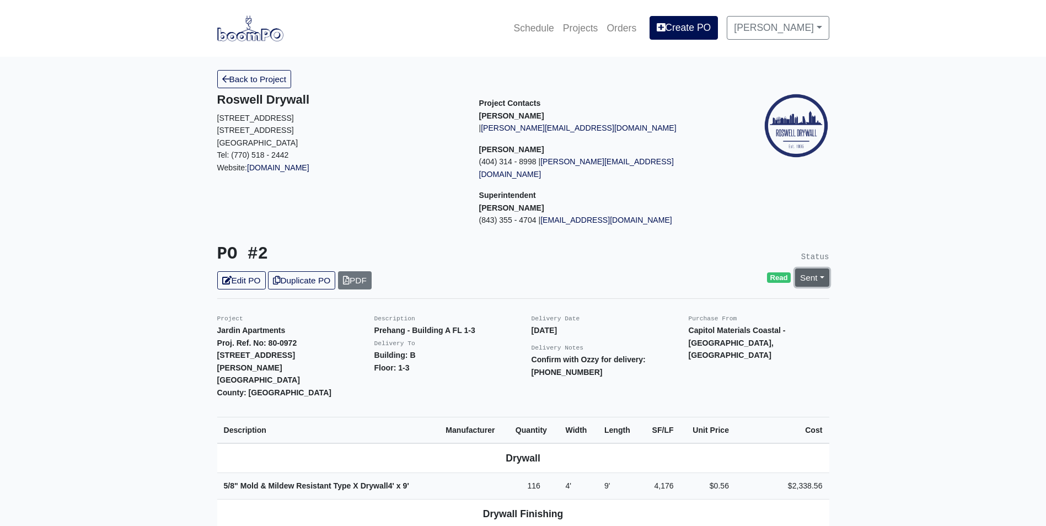
click at [813, 269] on link "Sent" at bounding box center [812, 278] width 34 height 18
click at [742, 329] on link "Complete" at bounding box center [749, 337] width 164 height 17
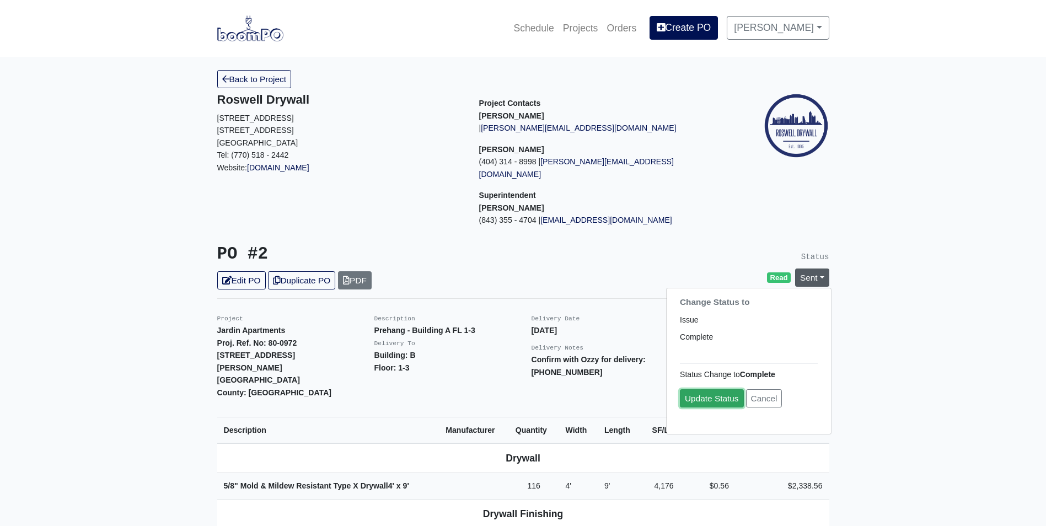
click at [696, 389] on link "Update Status" at bounding box center [712, 398] width 64 height 18
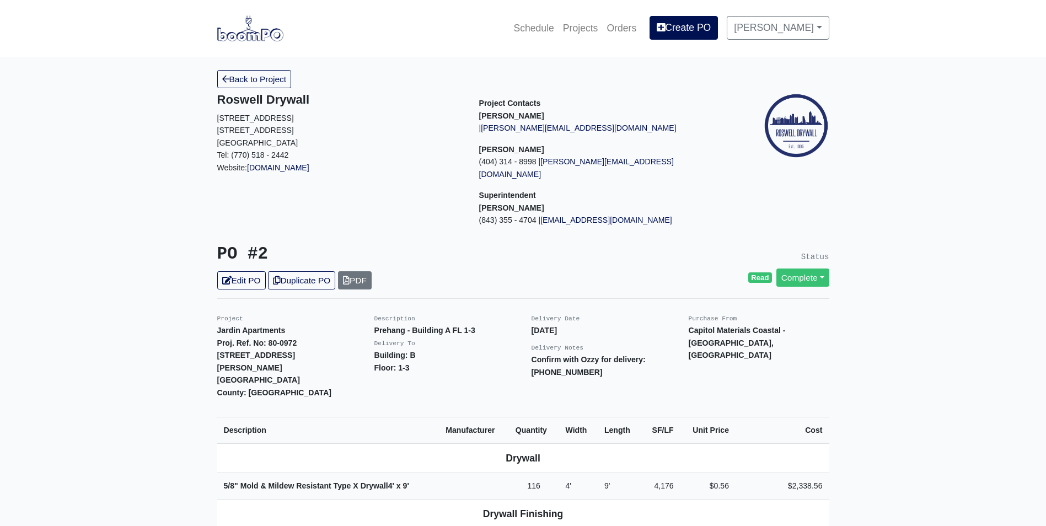
click at [241, 79] on link "Back to Project" at bounding box center [254, 79] width 74 height 18
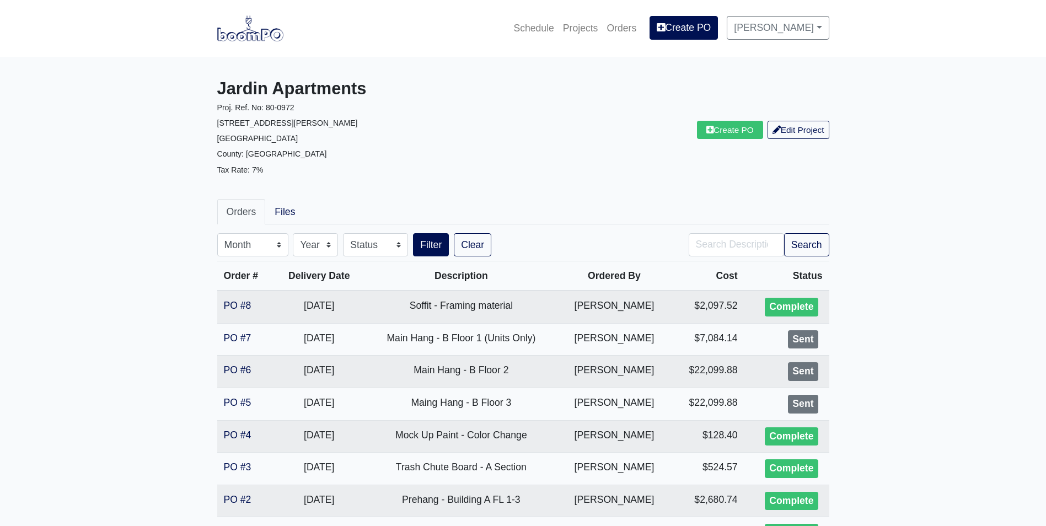
click at [258, 27] on img at bounding box center [250, 27] width 66 height 25
